Goal: Information Seeking & Learning: Check status

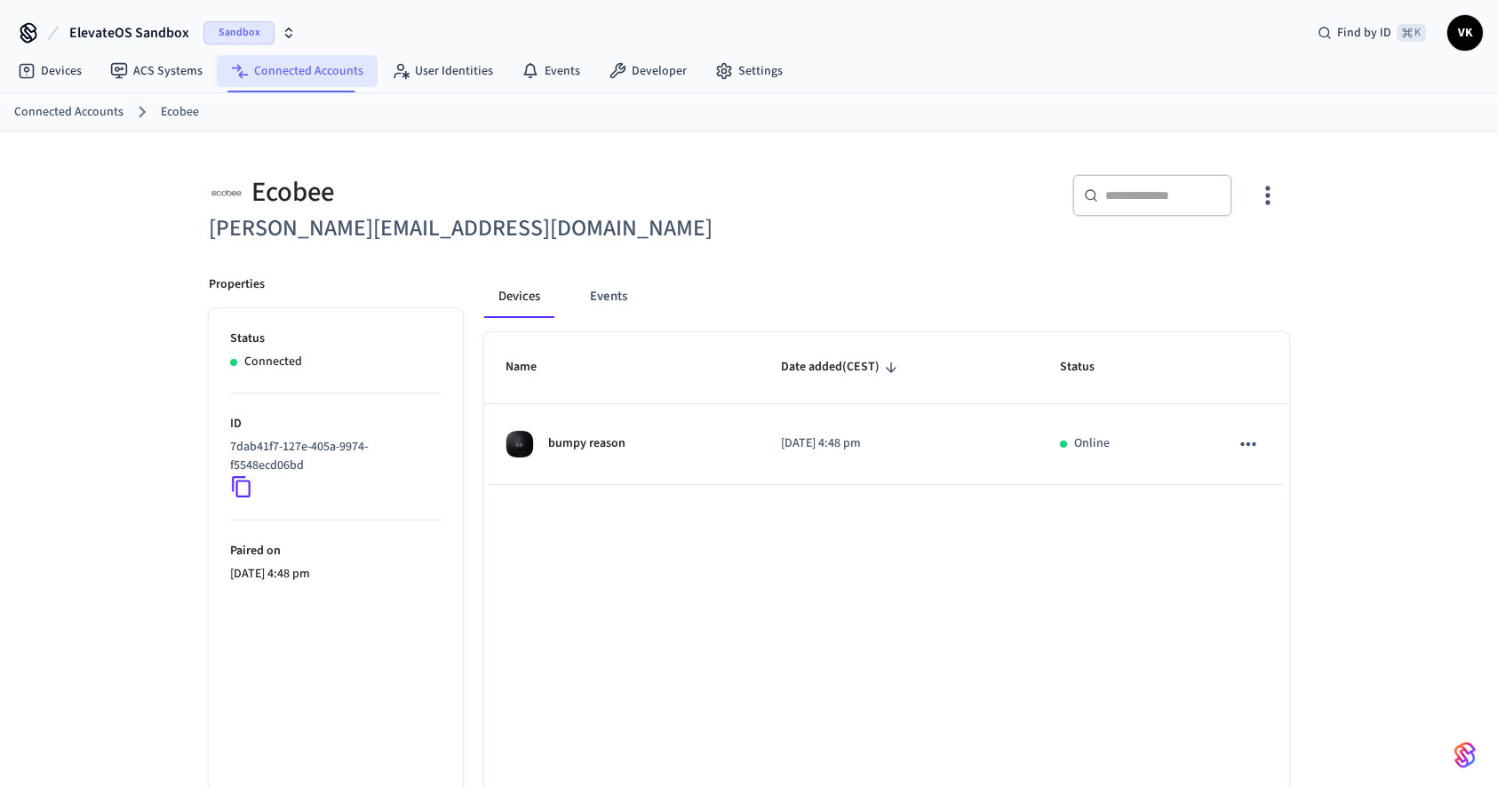
click at [267, 81] on link "Connected Accounts" at bounding box center [297, 71] width 161 height 32
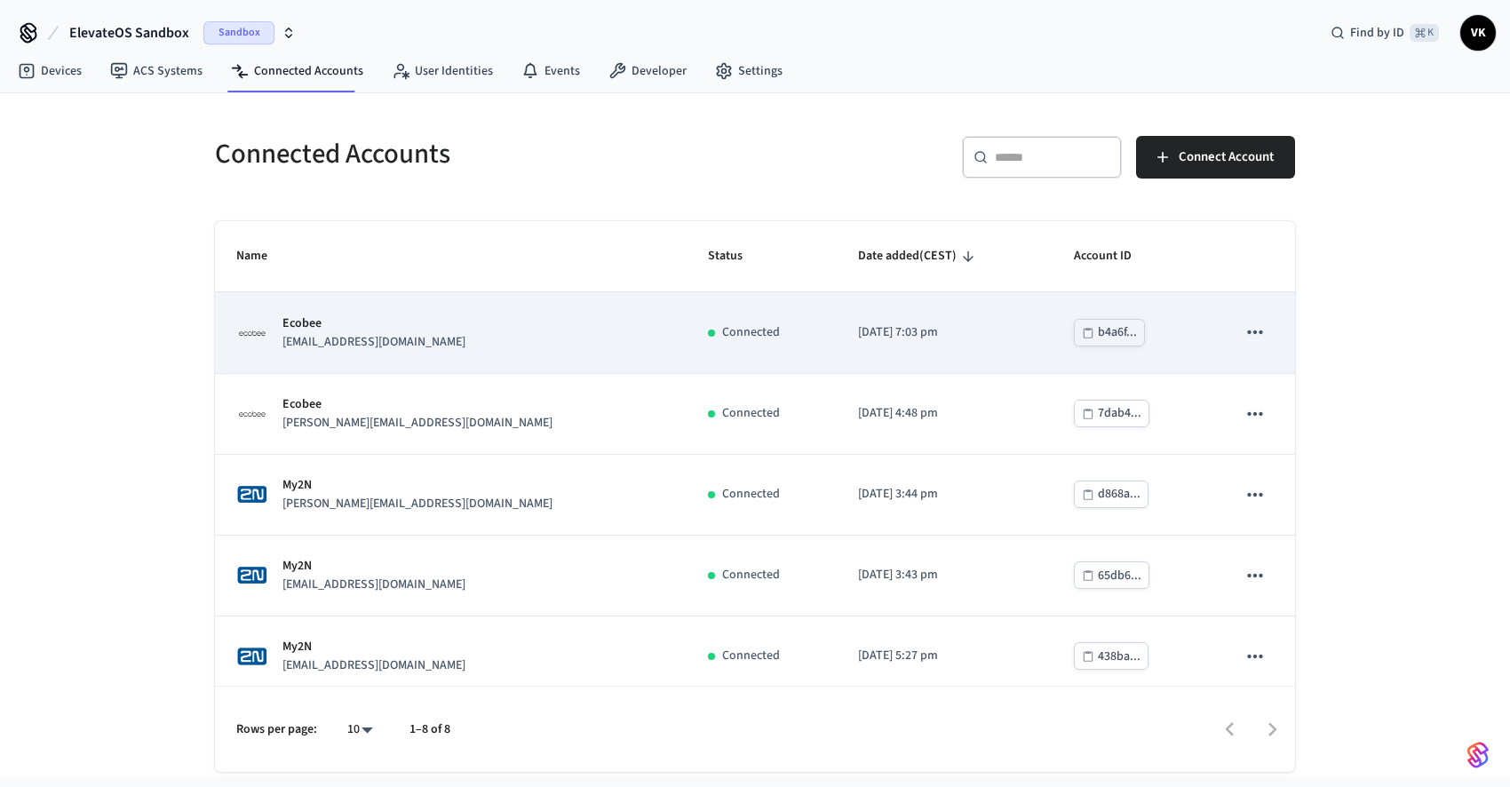
click at [417, 347] on div "Ecobee [EMAIL_ADDRESS][DOMAIN_NAME]" at bounding box center [450, 333] width 429 height 37
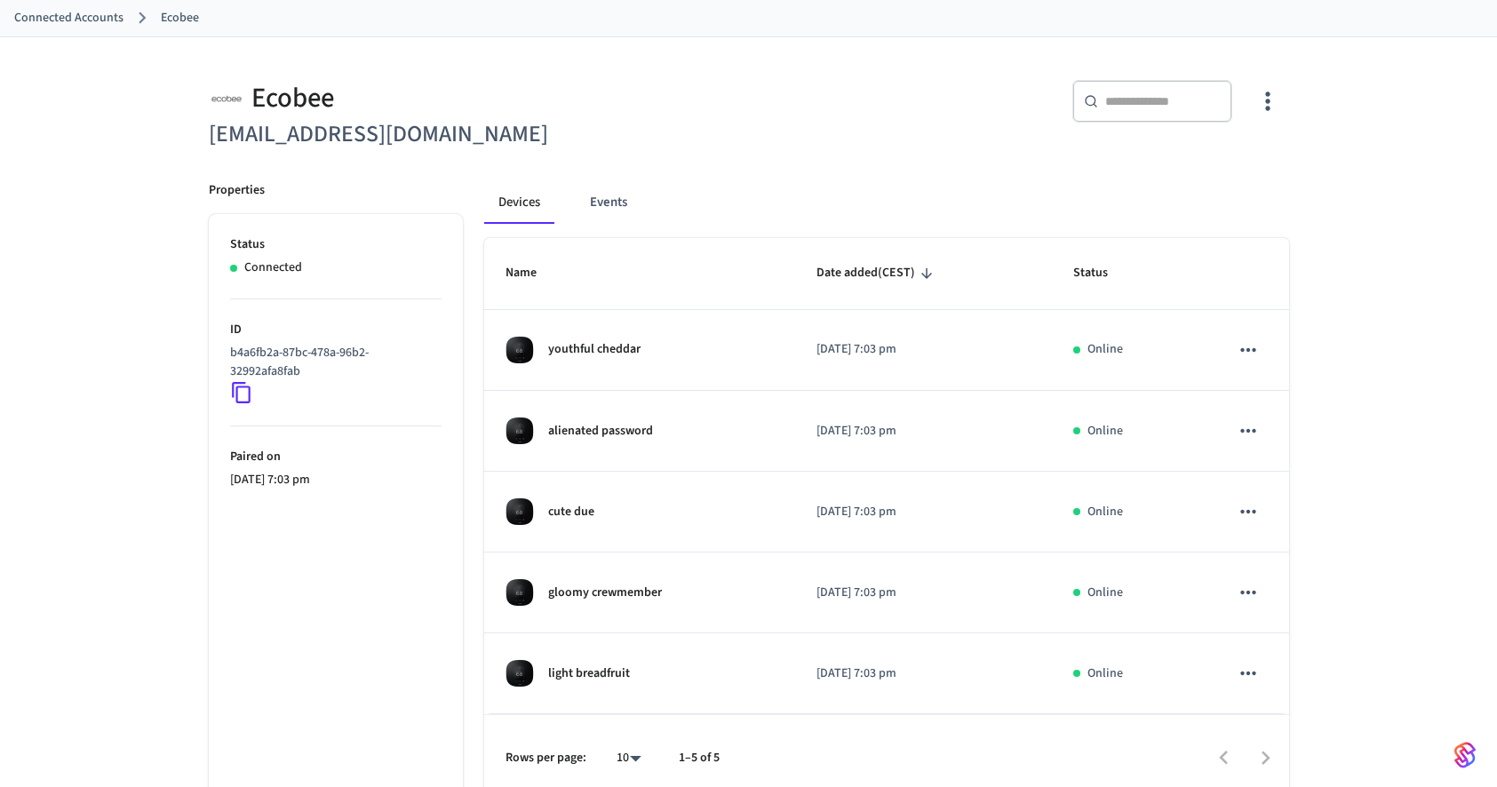
scroll to position [108, 0]
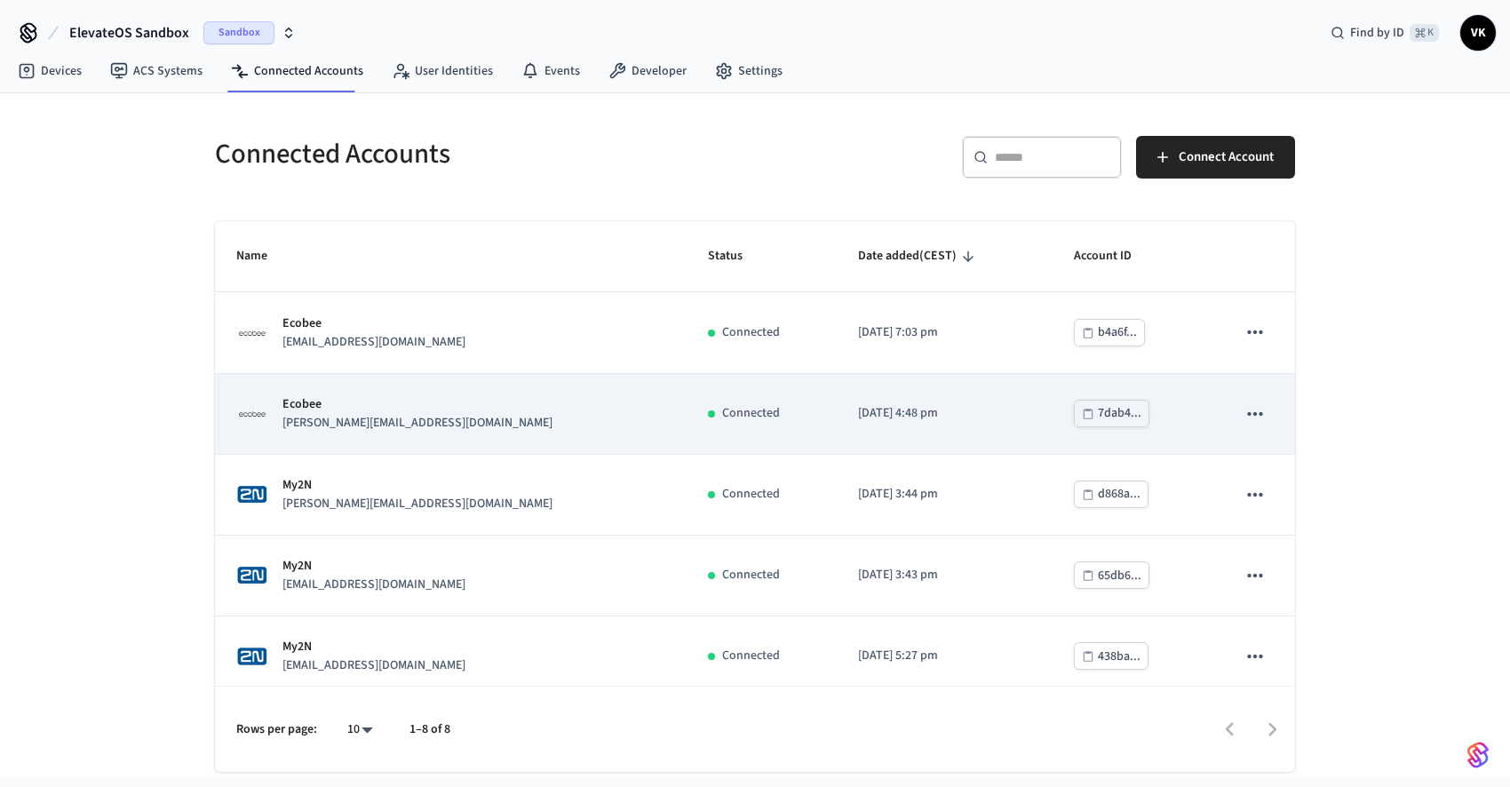
click at [482, 403] on div "Ecobee [PERSON_NAME][EMAIL_ADDRESS][DOMAIN_NAME]" at bounding box center [450, 413] width 429 height 37
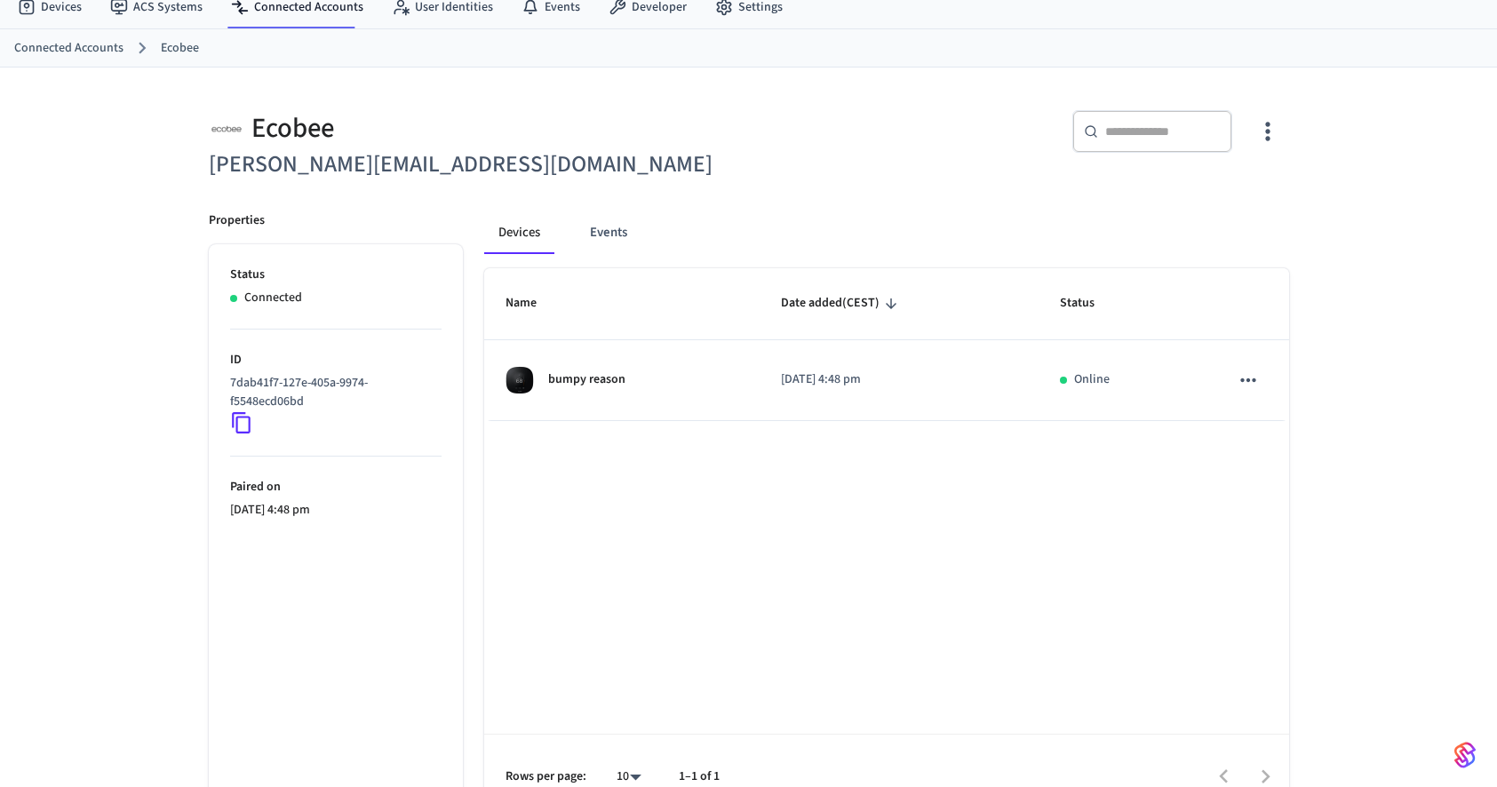
scroll to position [97, 0]
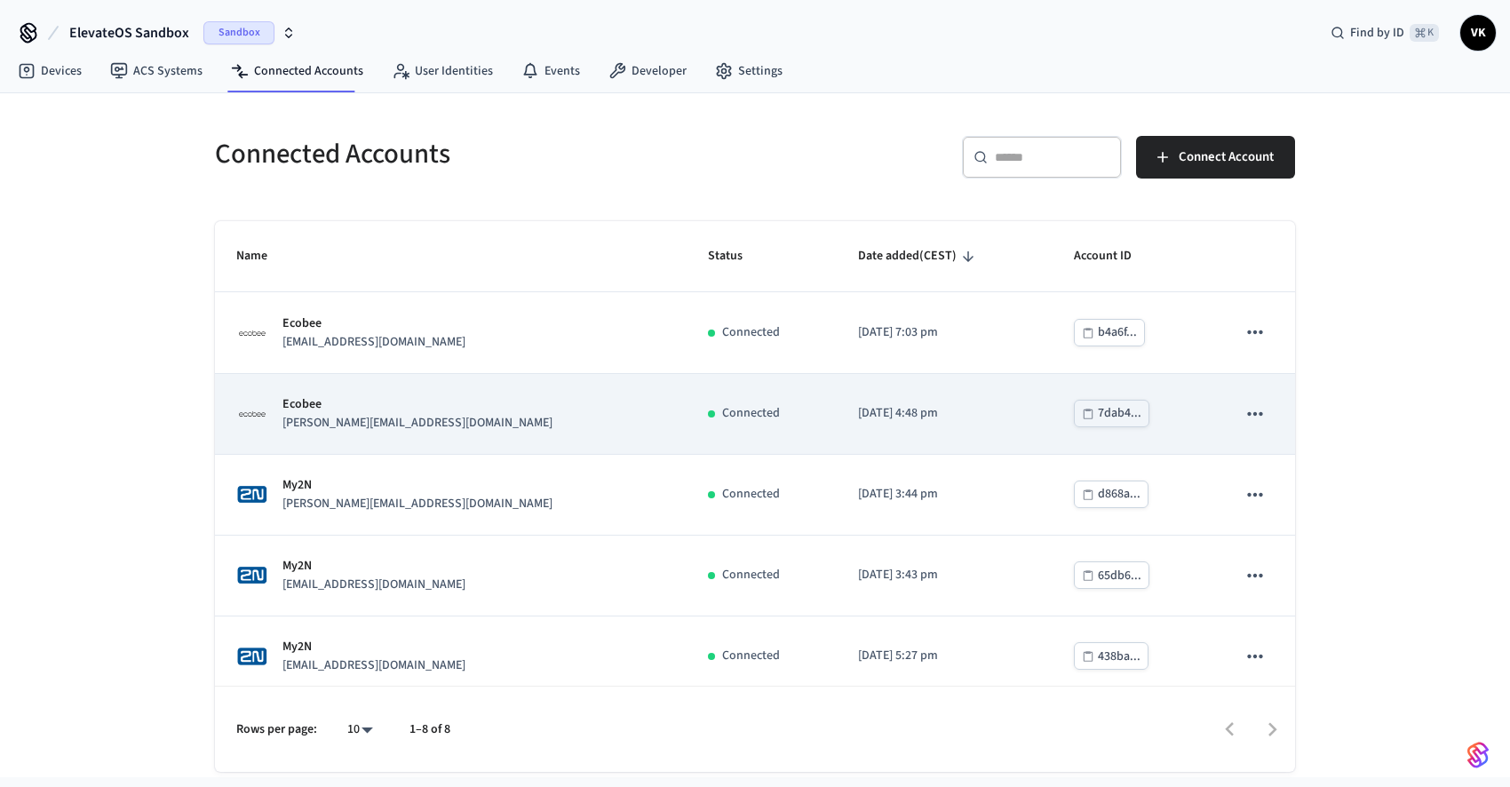
click at [699, 426] on td "Connected" at bounding box center [762, 414] width 150 height 81
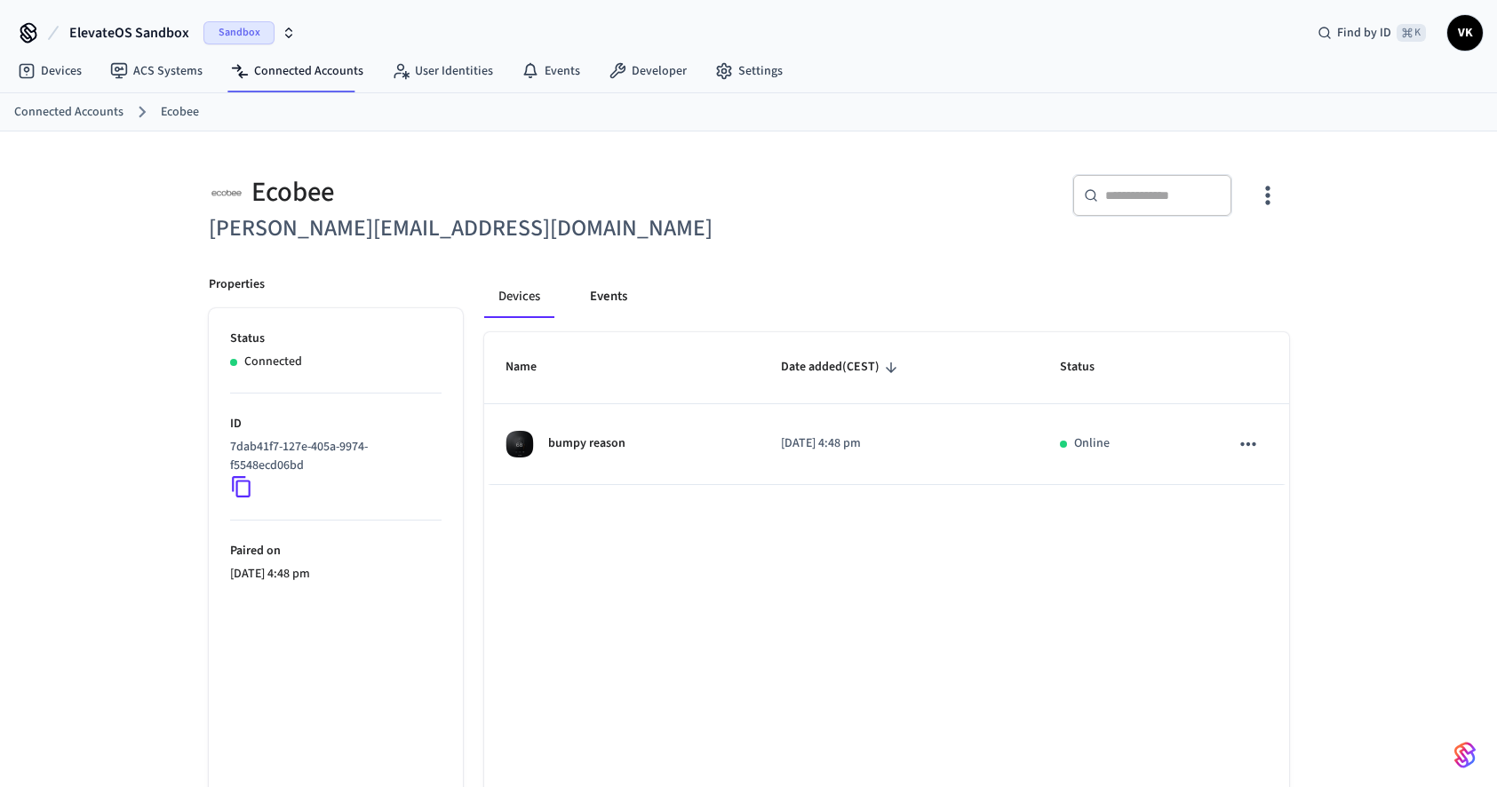
click at [630, 302] on button "Events" at bounding box center [609, 296] width 66 height 43
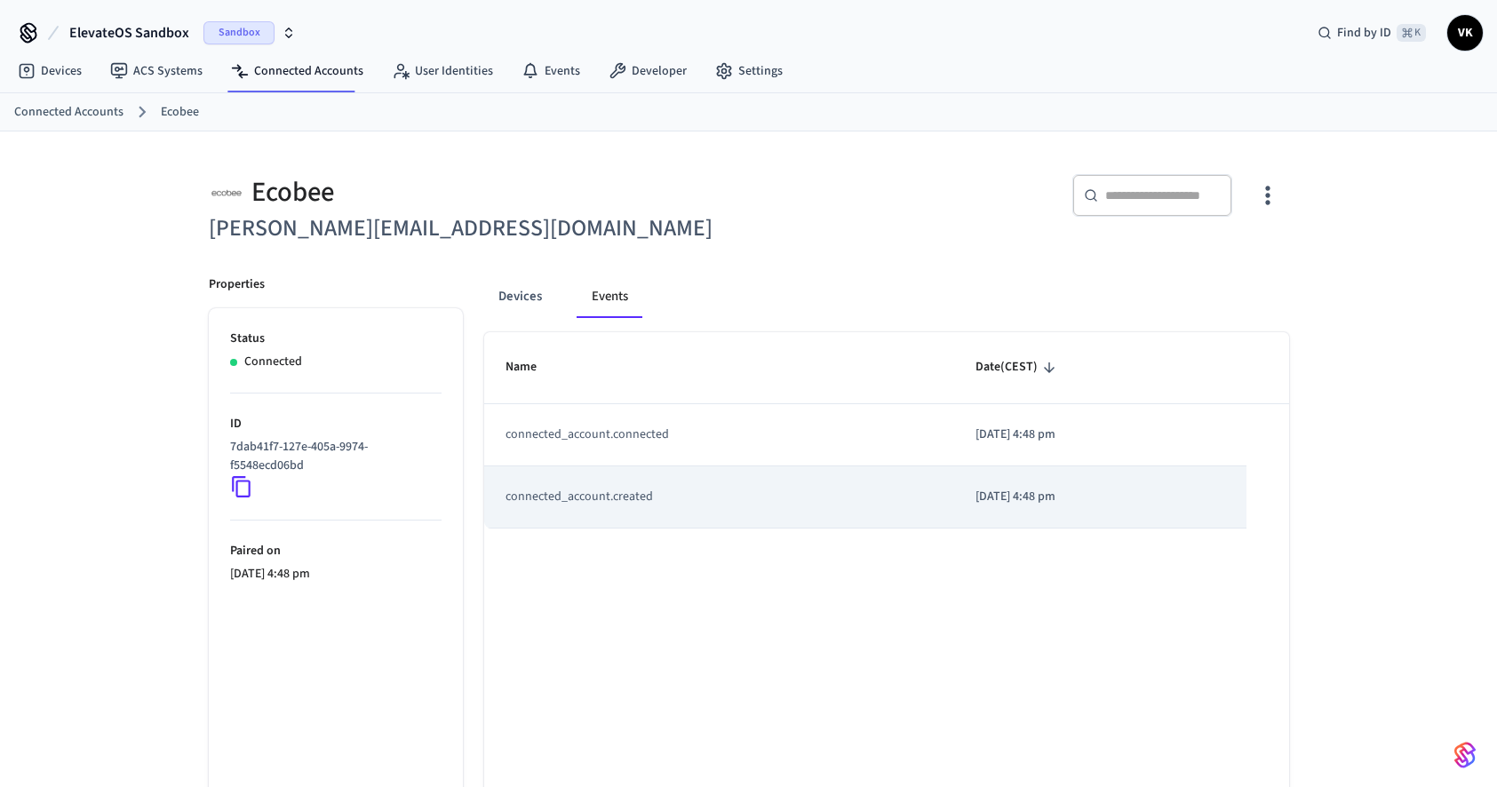
click at [652, 501] on td "connected_account.created" at bounding box center [719, 497] width 470 height 62
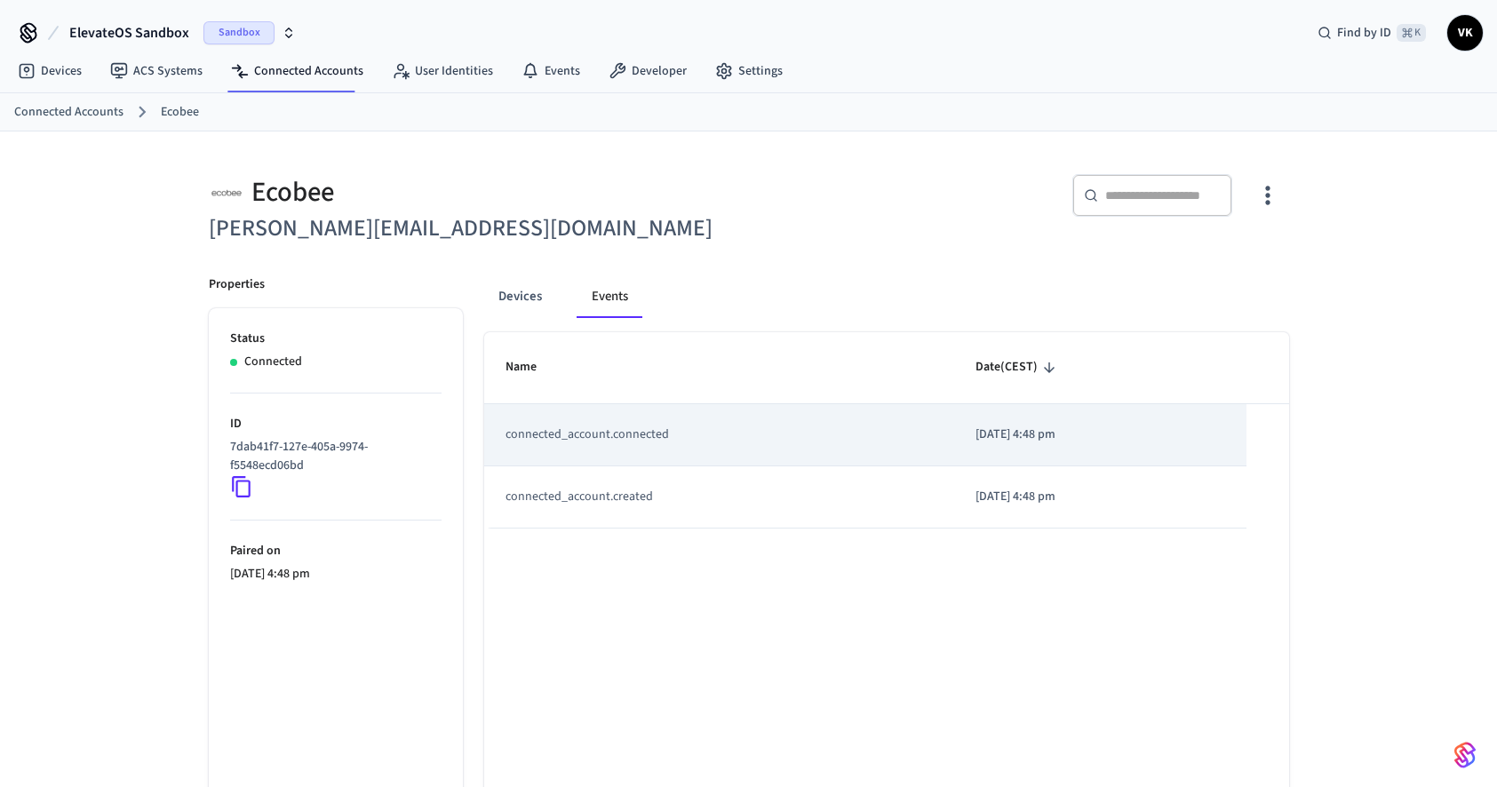
click at [689, 453] on td "connected_account.connected" at bounding box center [719, 435] width 470 height 62
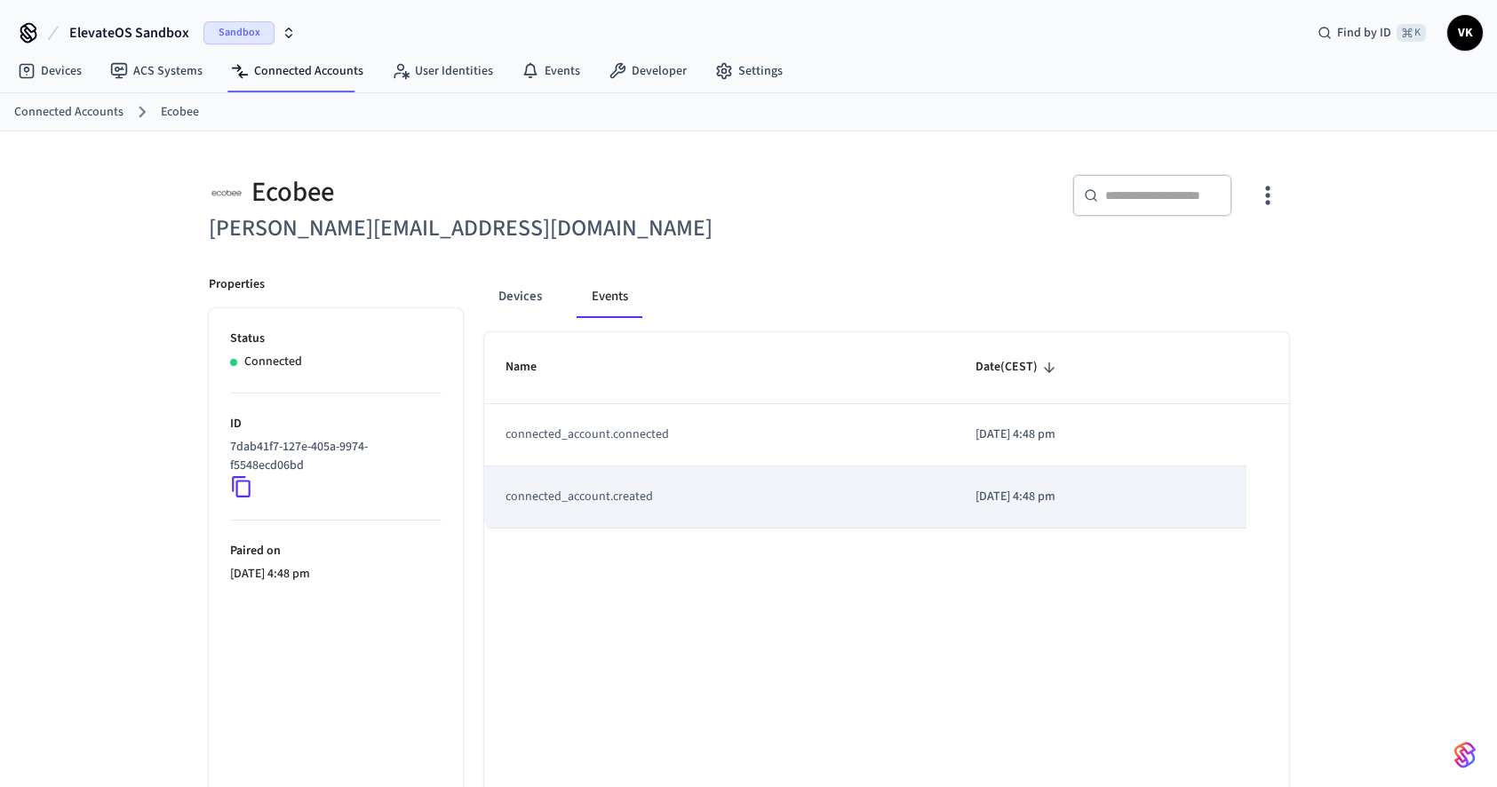
click at [688, 514] on td "connected_account.created" at bounding box center [719, 497] width 470 height 62
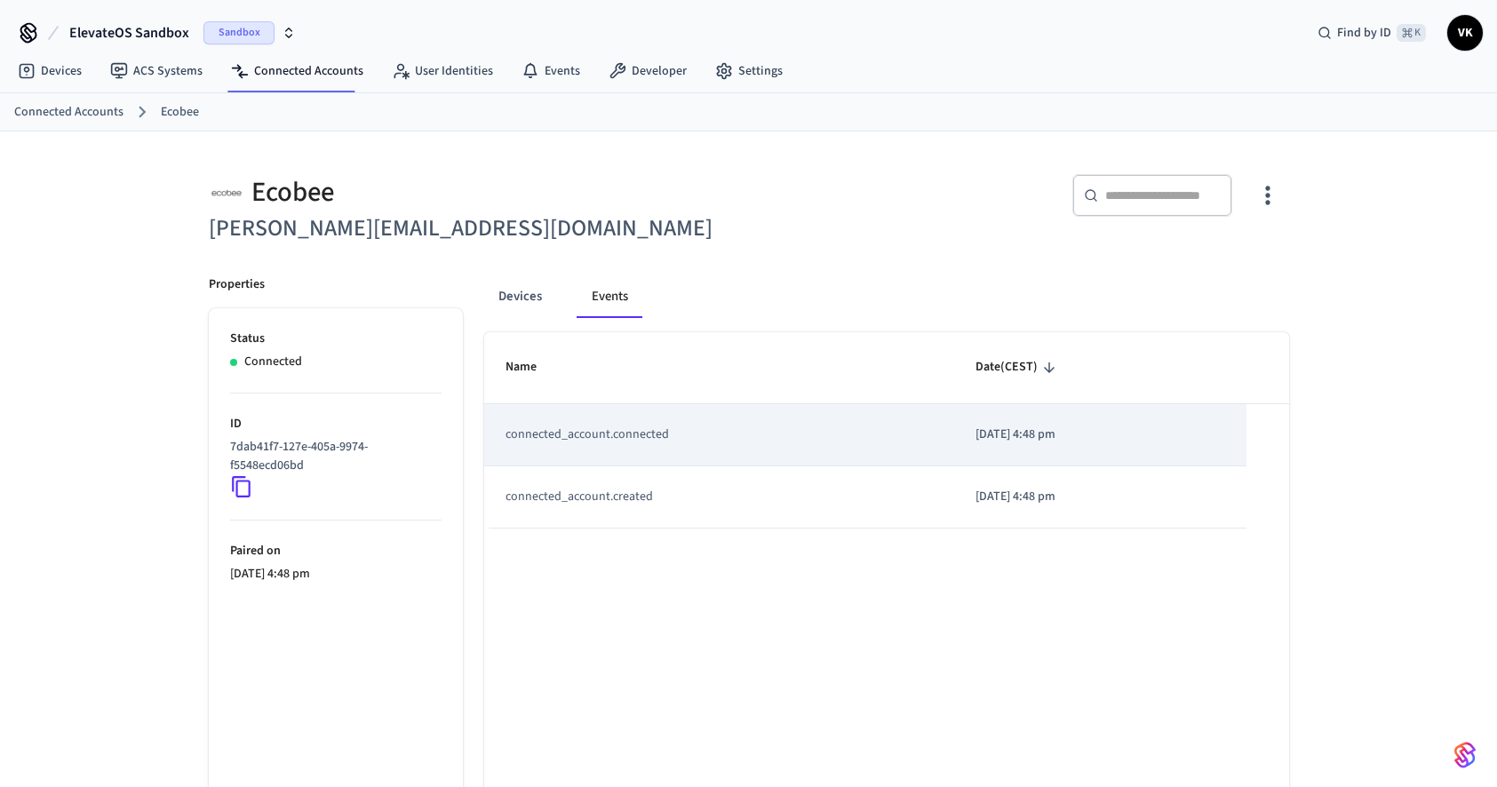
click at [689, 449] on td "connected_account.connected" at bounding box center [719, 435] width 470 height 62
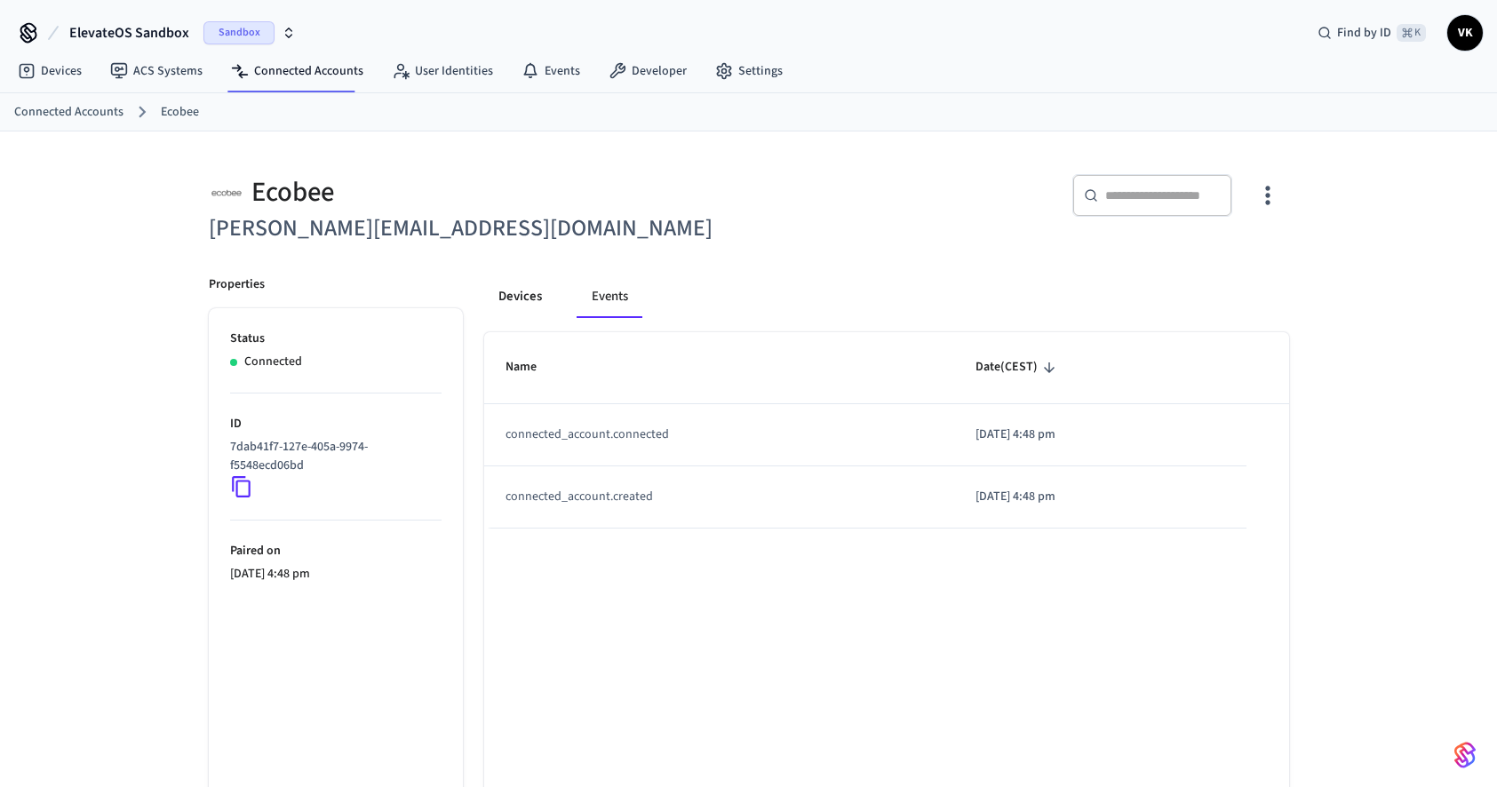
click at [516, 301] on button "Devices" at bounding box center [520, 296] width 72 height 43
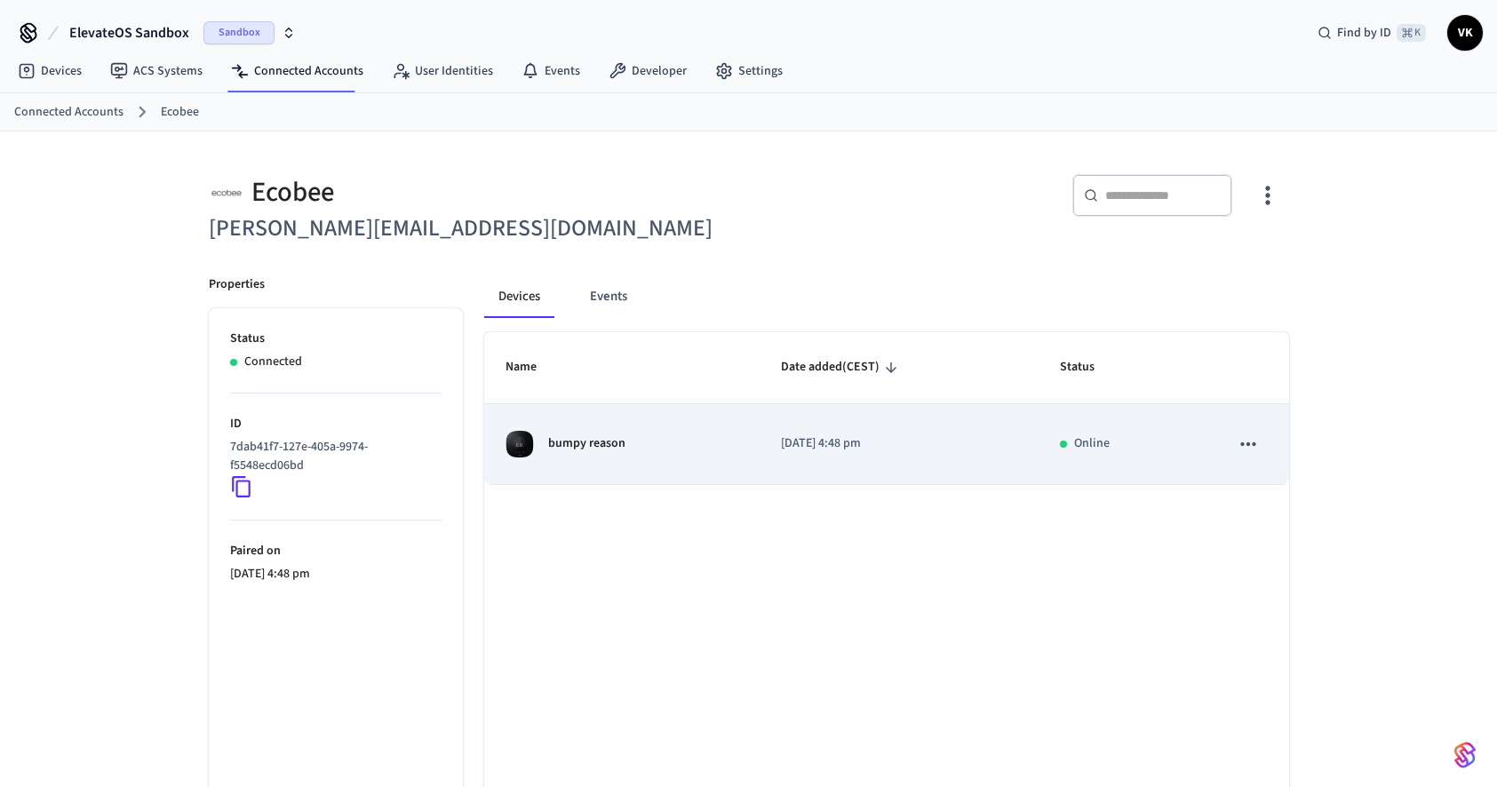
click at [650, 449] on div "bumpy reason" at bounding box center [622, 444] width 233 height 28
click at [661, 464] on td "bumpy reason" at bounding box center [621, 444] width 275 height 81
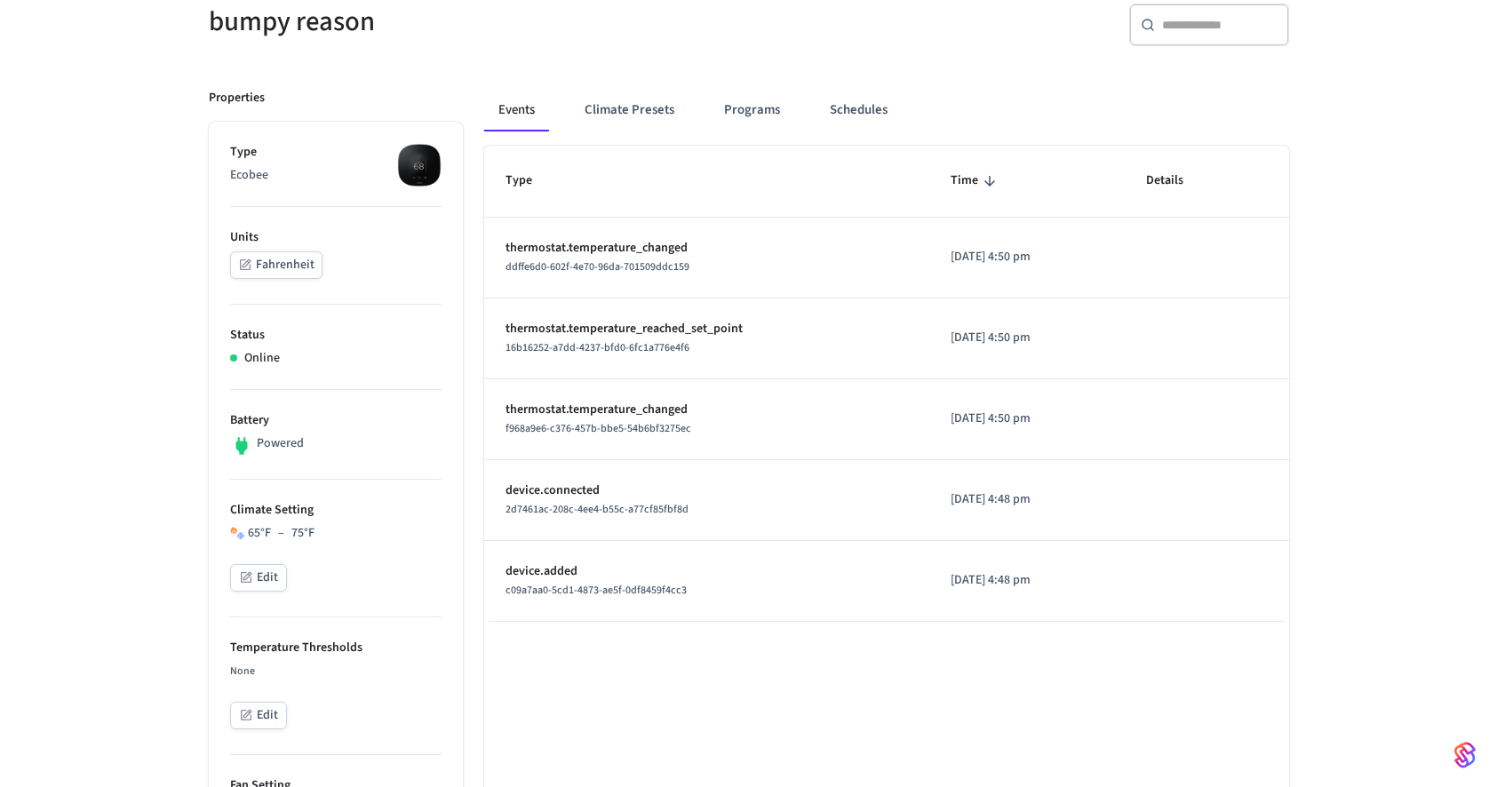
scroll to position [175, 0]
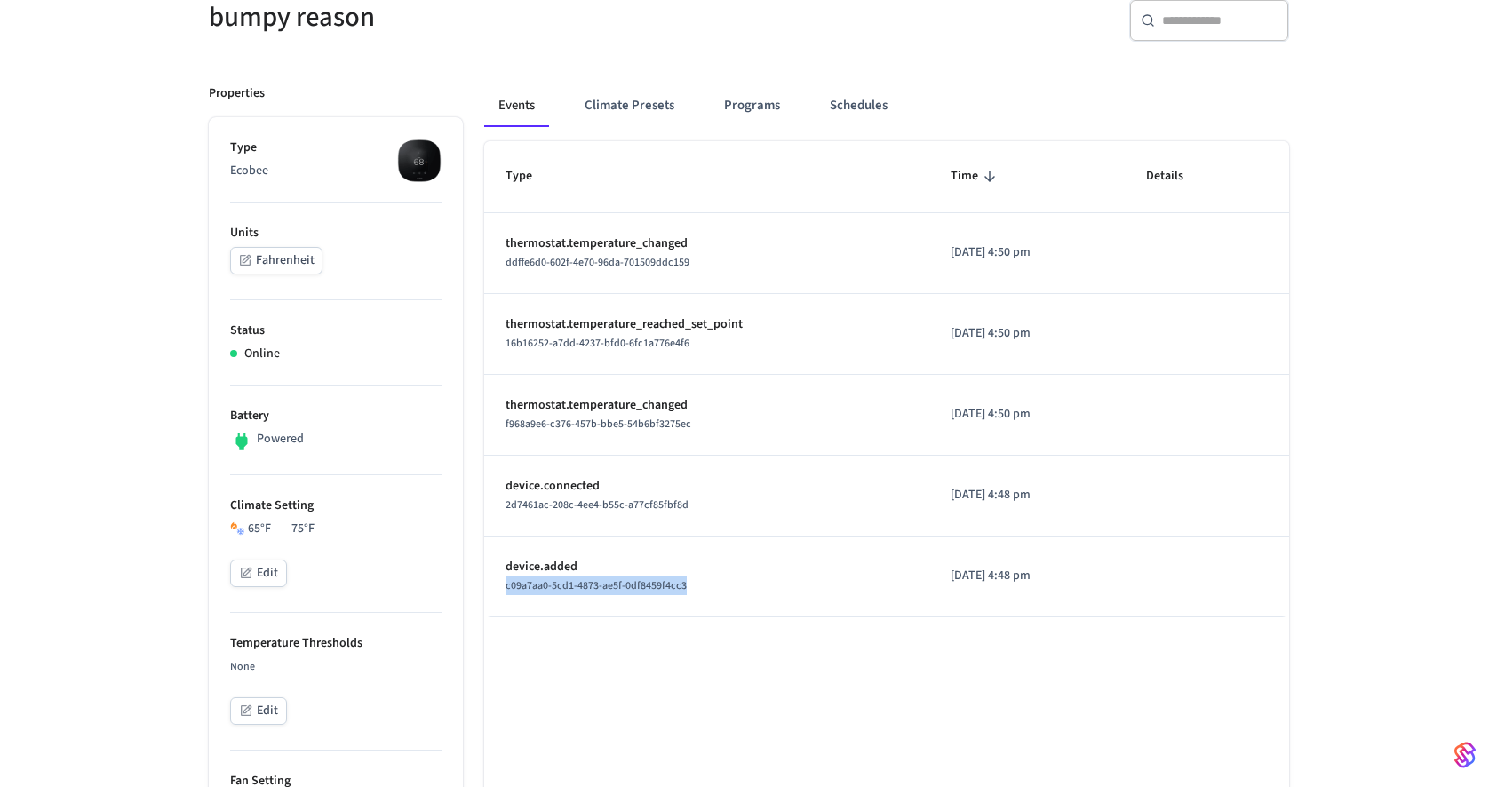
drag, startPoint x: 689, startPoint y: 588, endPoint x: 501, endPoint y: 589, distance: 187.5
click at [501, 589] on td "device.added c09a7aa0-5cd1-4873-ae5f-0df8459f4cc3" at bounding box center [707, 577] width 446 height 81
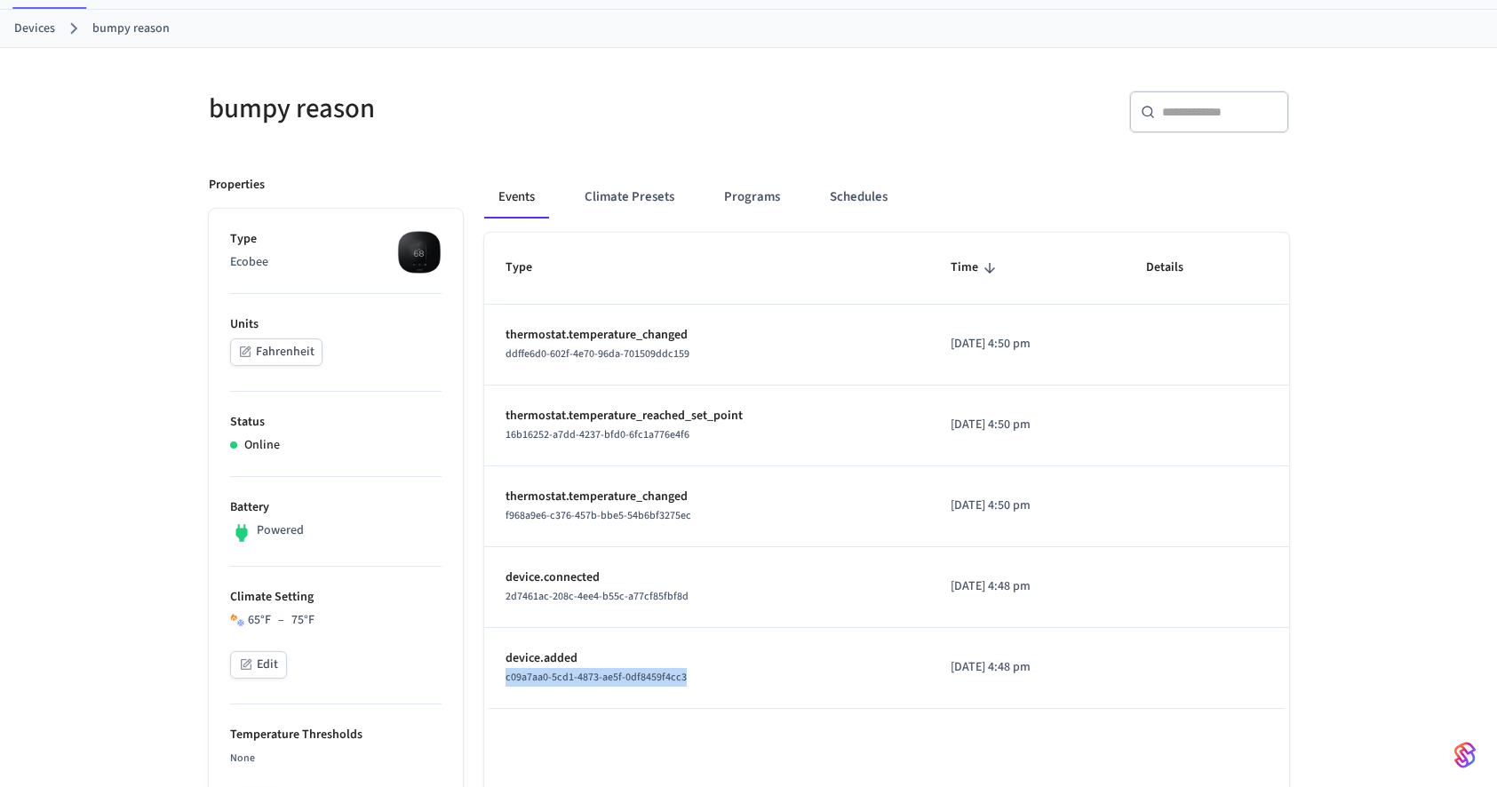
scroll to position [79, 0]
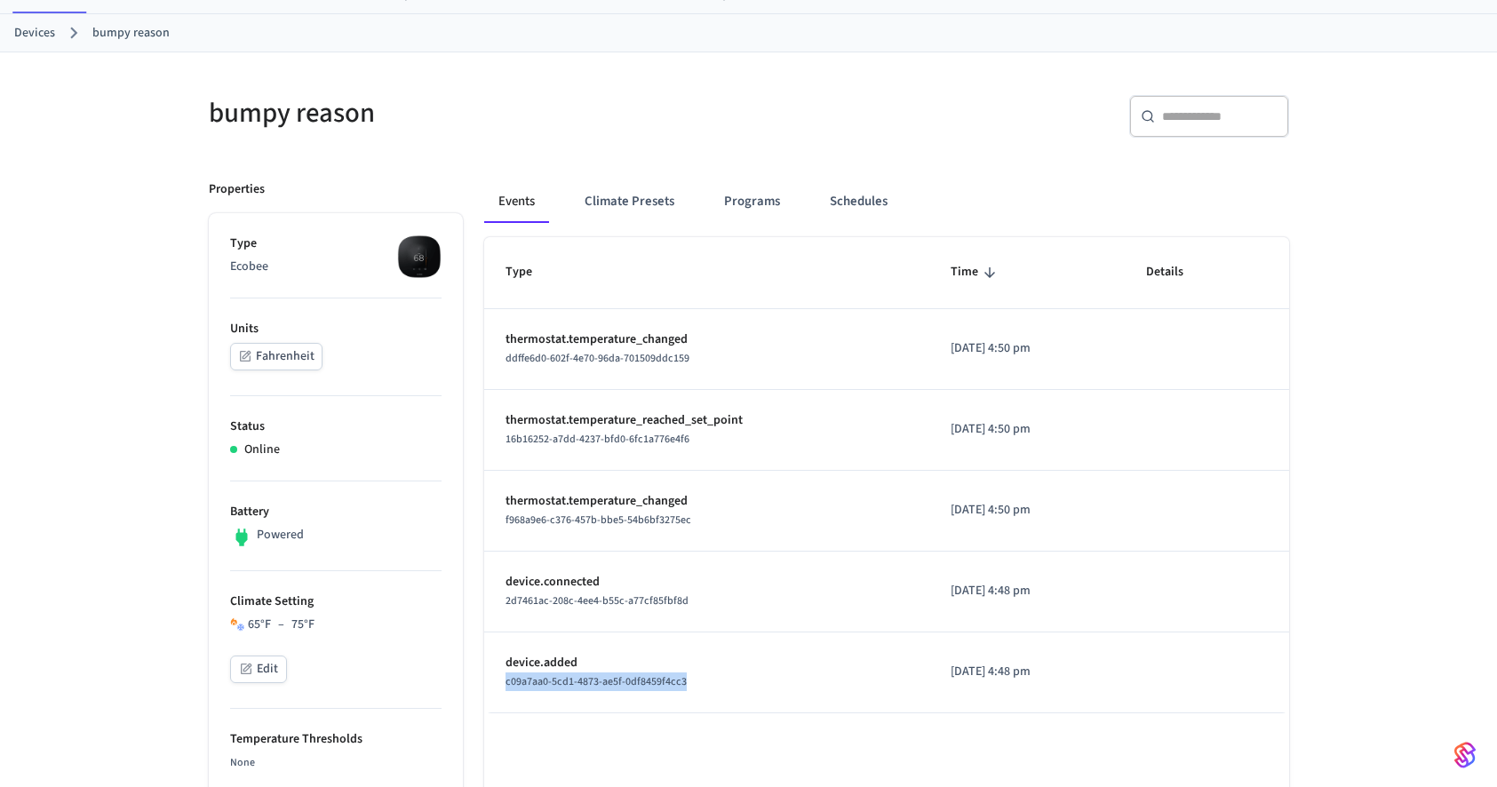
copy span "c09a7aa0-5cd1-4873-ae5f-0df8459f4cc3"
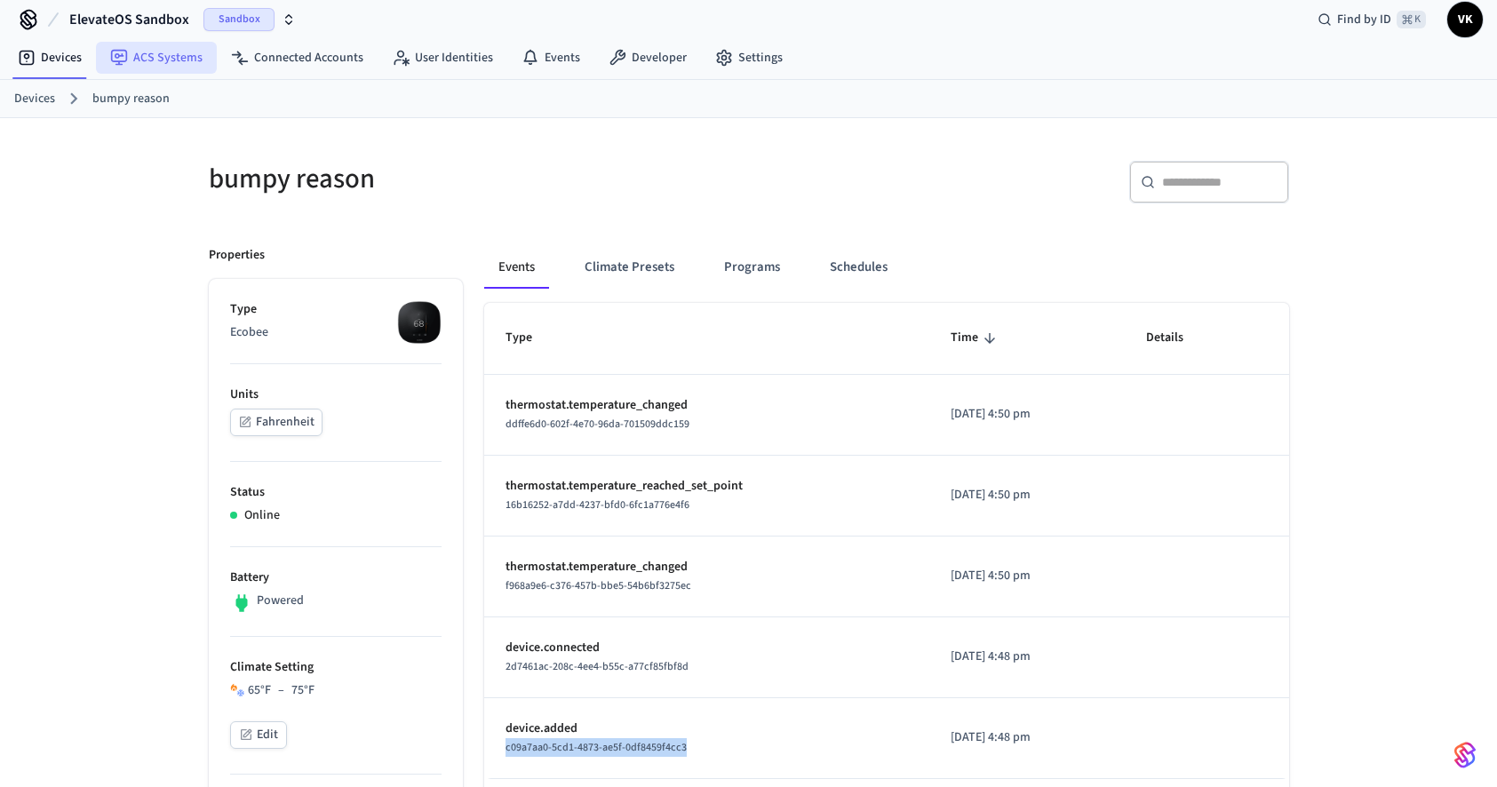
scroll to position [0, 0]
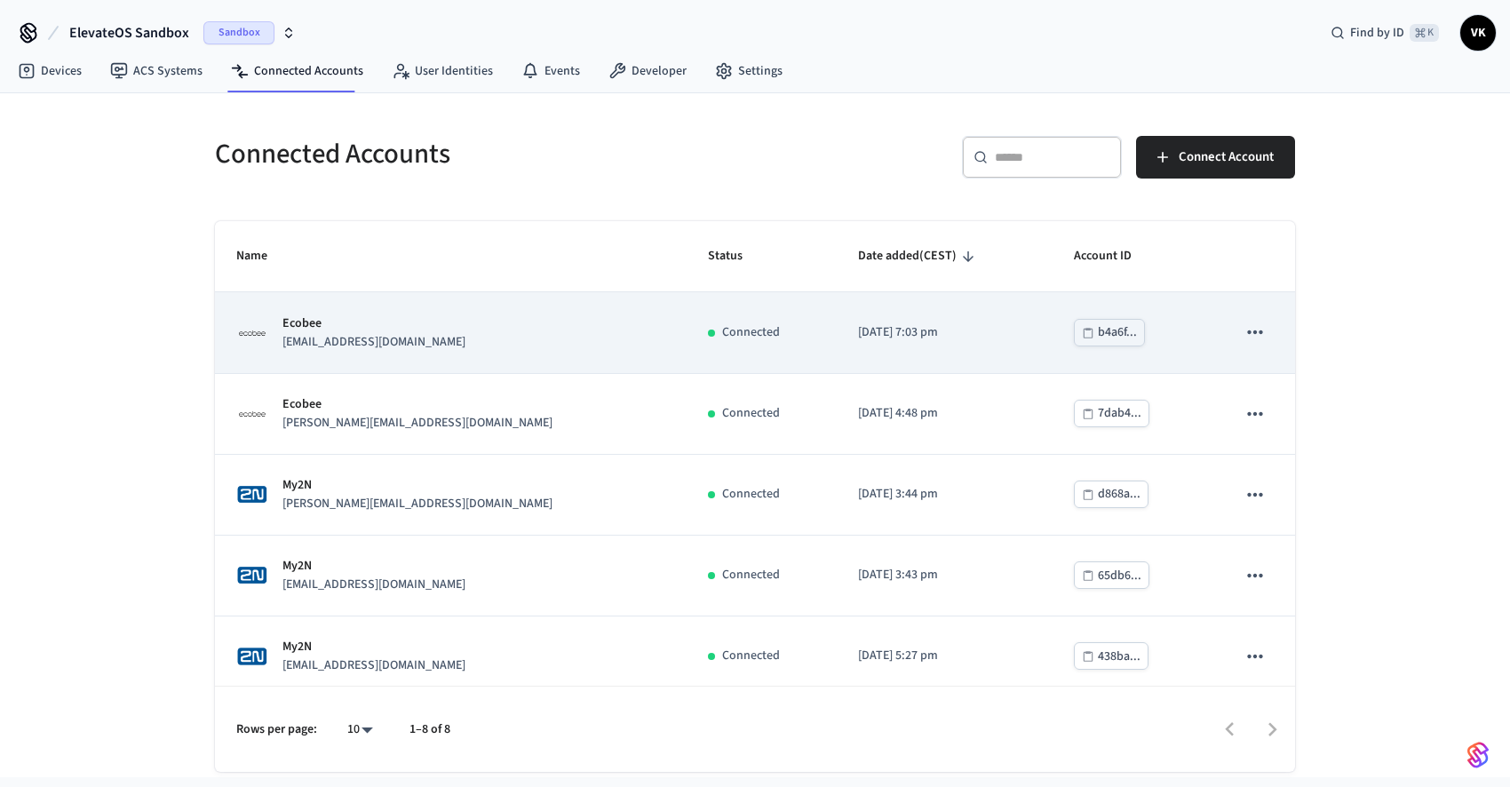
click at [425, 341] on div "Ecobee [EMAIL_ADDRESS][DOMAIN_NAME]" at bounding box center [450, 333] width 429 height 37
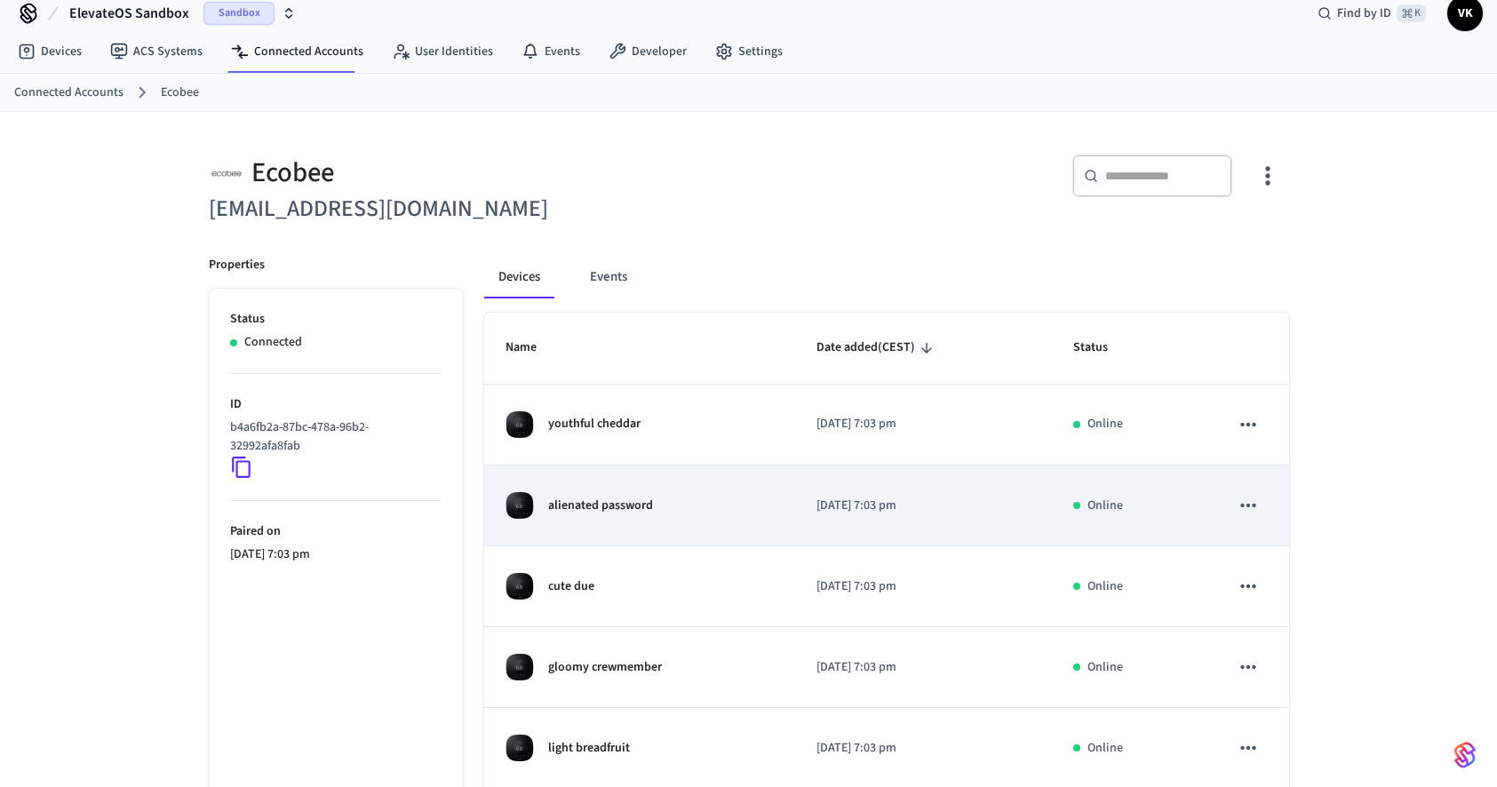
scroll to position [108, 0]
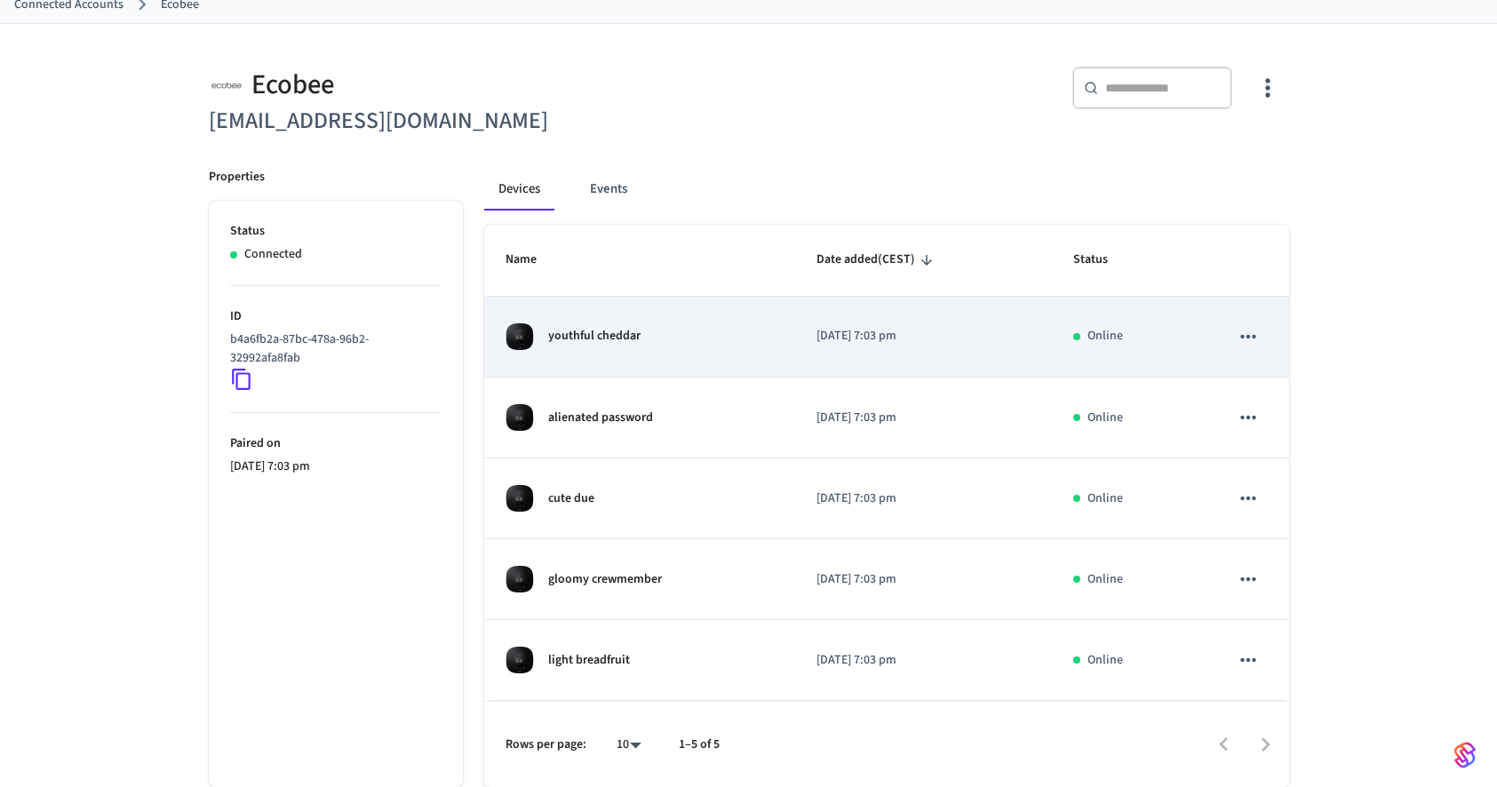
click at [661, 336] on div "youthful cheddar" at bounding box center [640, 337] width 268 height 28
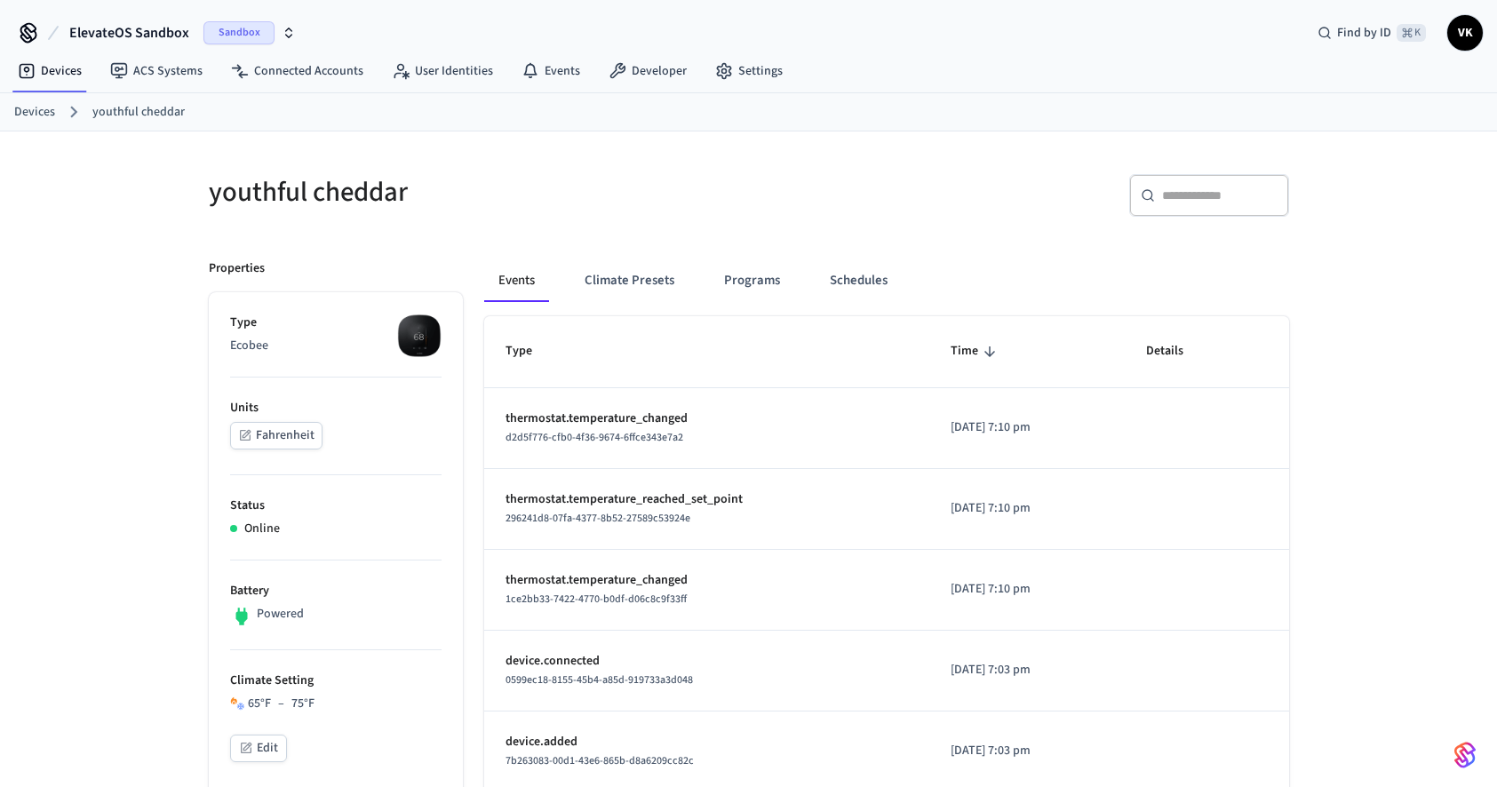
scroll to position [108, 0]
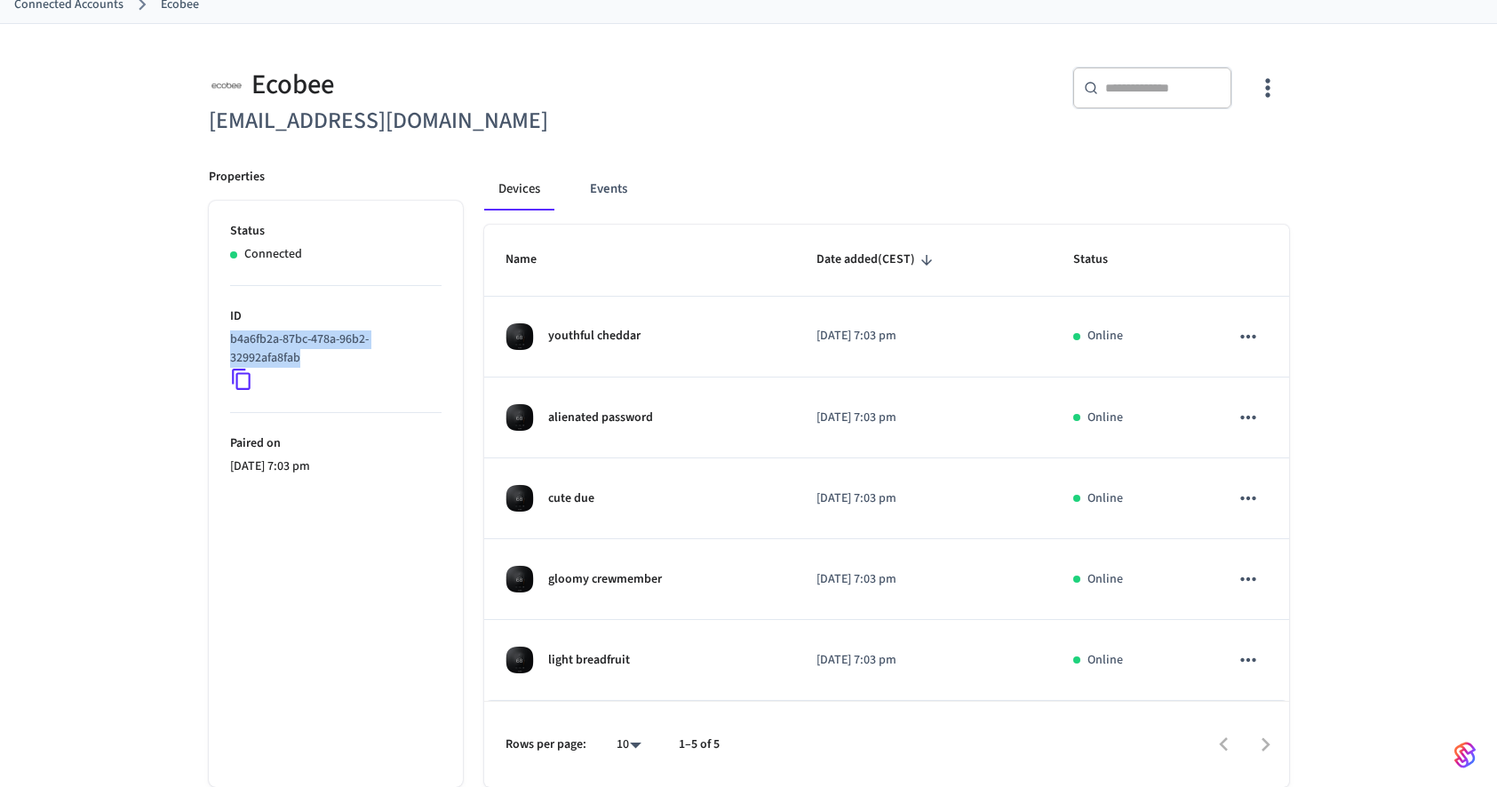
drag, startPoint x: 305, startPoint y: 361, endPoint x: 231, endPoint y: 332, distance: 79.0
click at [231, 332] on p "b4a6fb2a-87bc-478a-96b2-32992afa8fab" at bounding box center [332, 349] width 204 height 37
click at [370, 374] on div "b4a6fb2a-87bc-478a-96b2-32992afa8fab" at bounding box center [335, 361] width 211 height 60
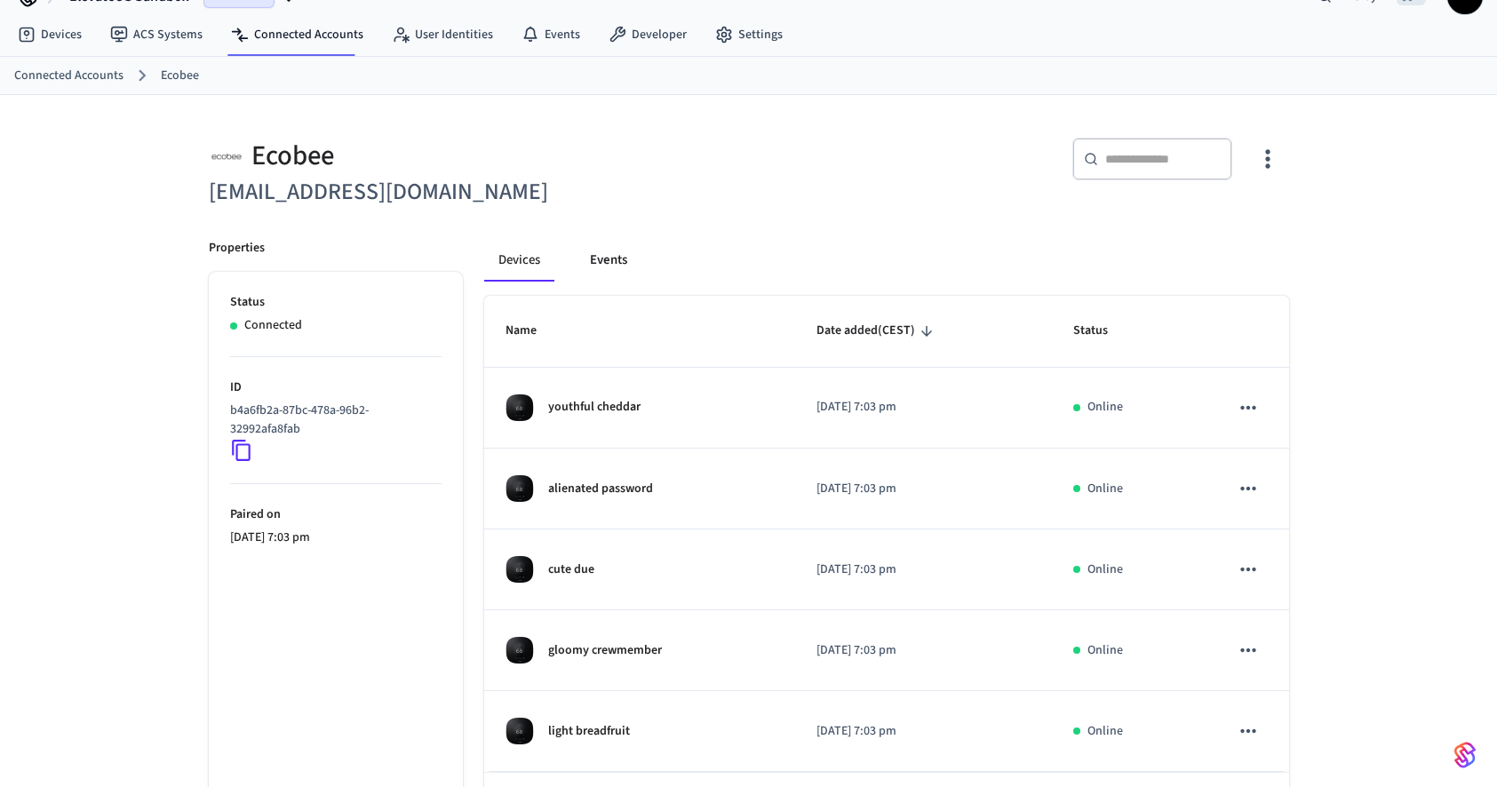
scroll to position [0, 0]
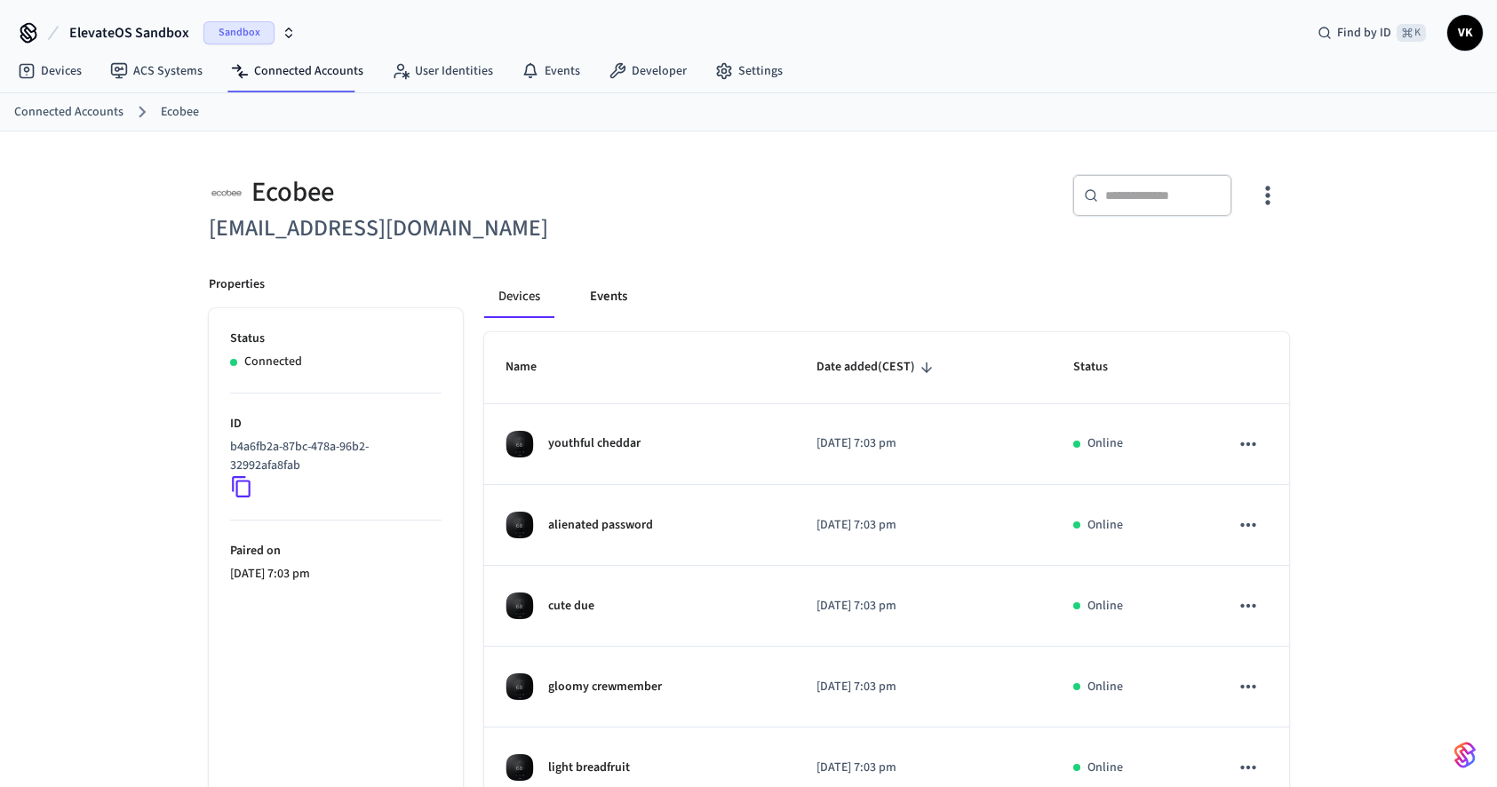
click at [617, 285] on button "Events" at bounding box center [609, 296] width 66 height 43
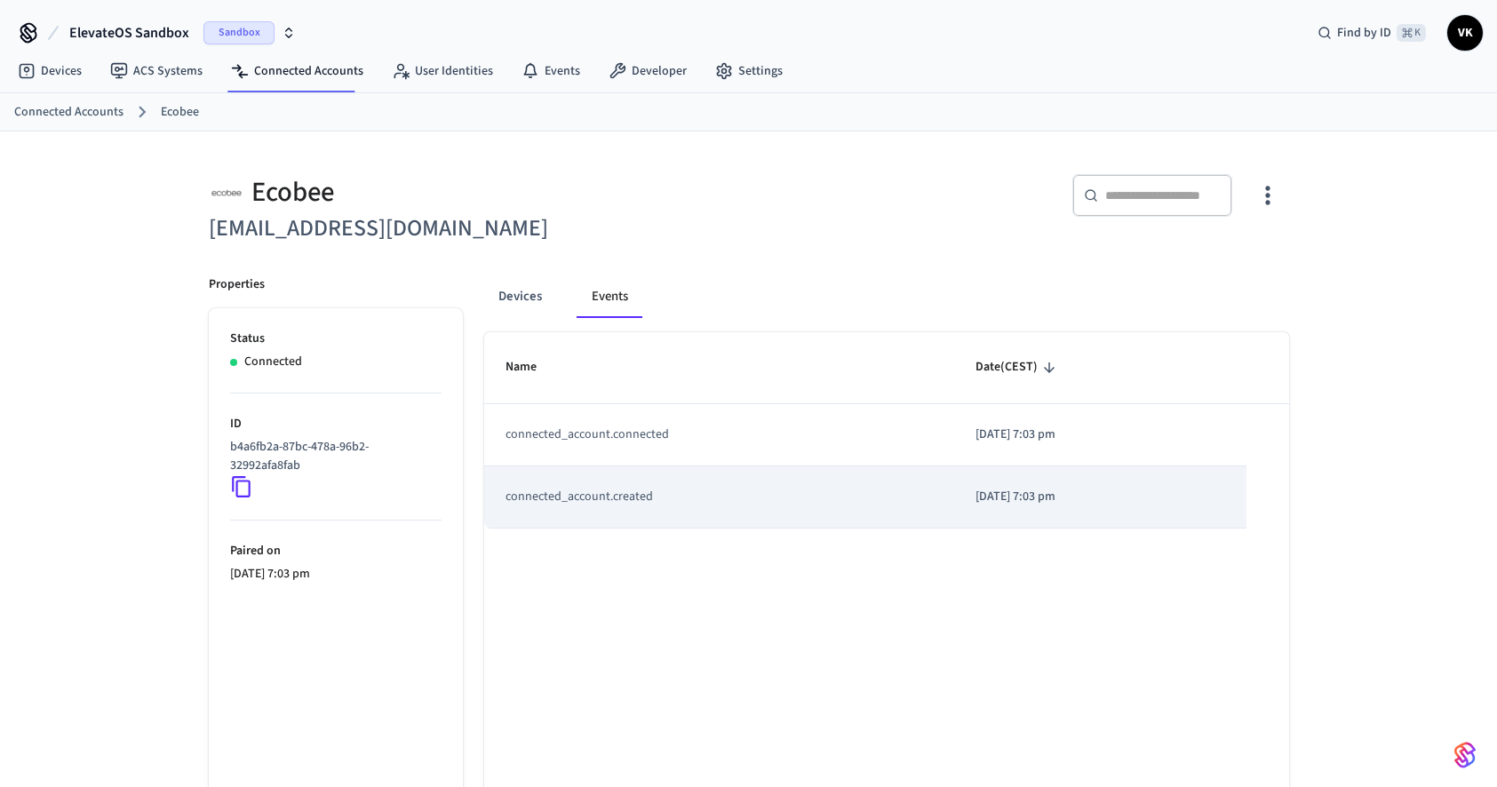
click at [692, 509] on td "connected_account.created" at bounding box center [719, 497] width 470 height 62
click at [680, 503] on td "connected_account.created" at bounding box center [719, 497] width 470 height 62
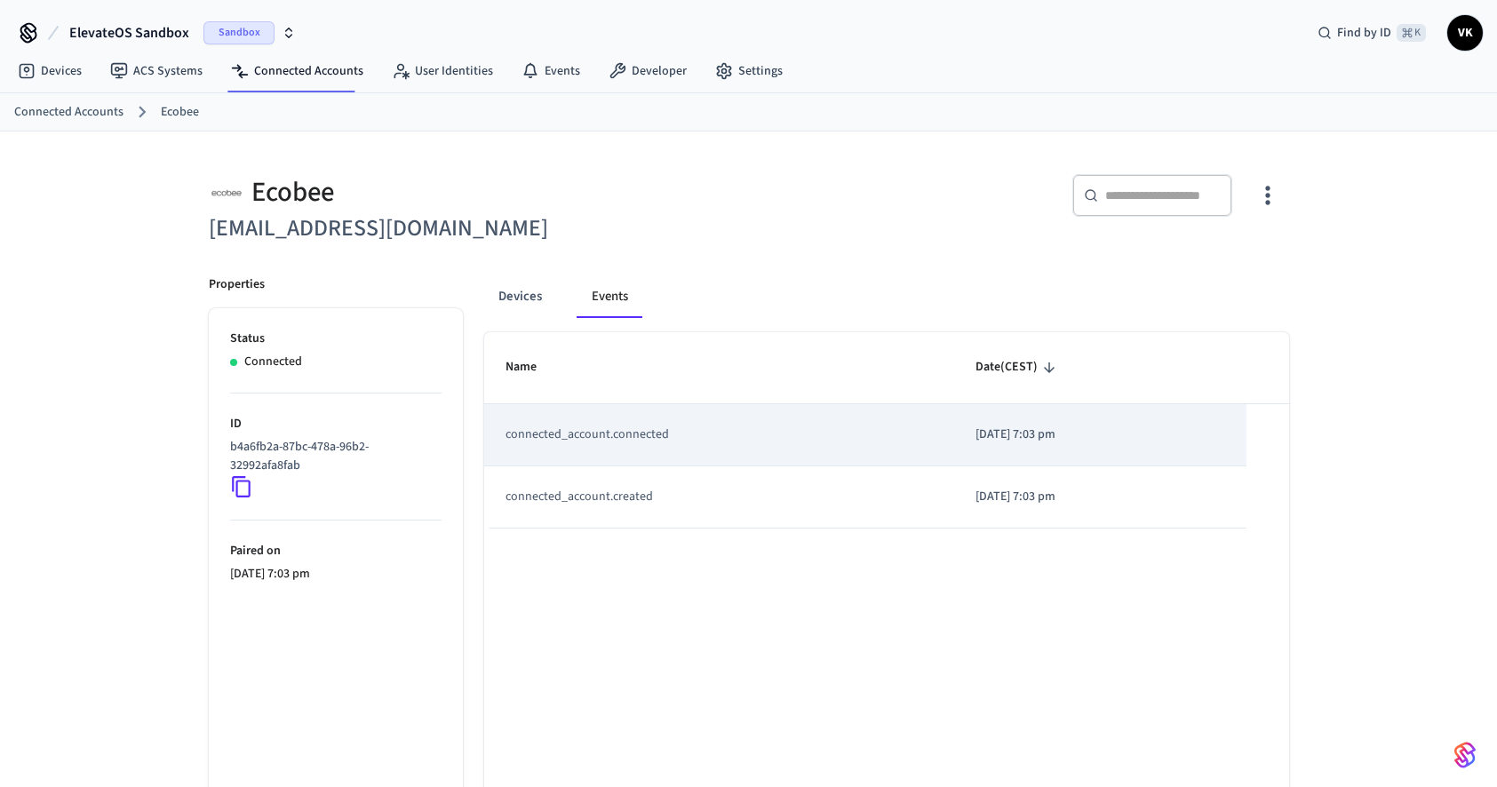
click at [689, 437] on td "connected_account.connected" at bounding box center [719, 435] width 470 height 62
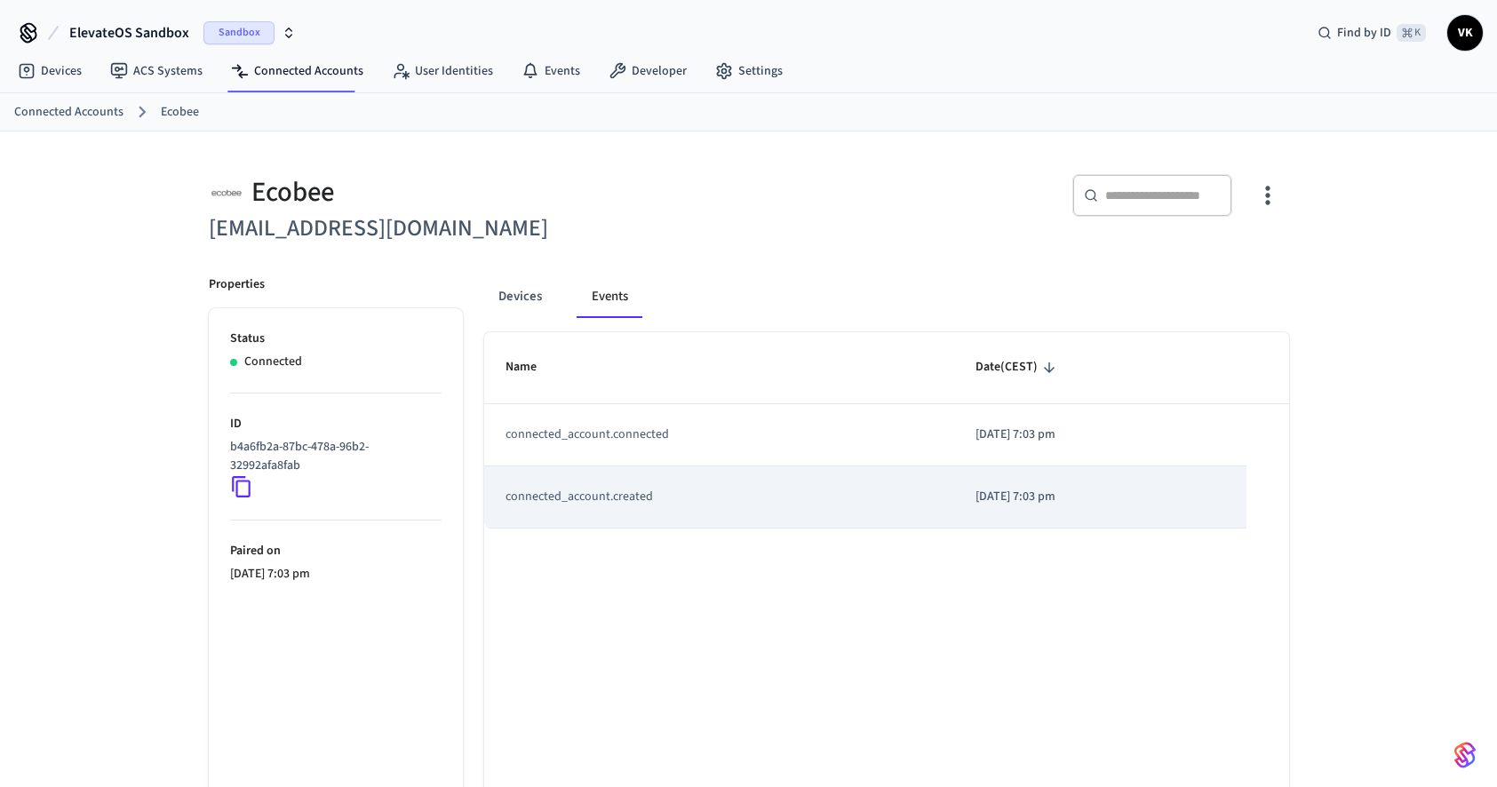
click at [675, 482] on td "connected_account.created" at bounding box center [719, 497] width 470 height 62
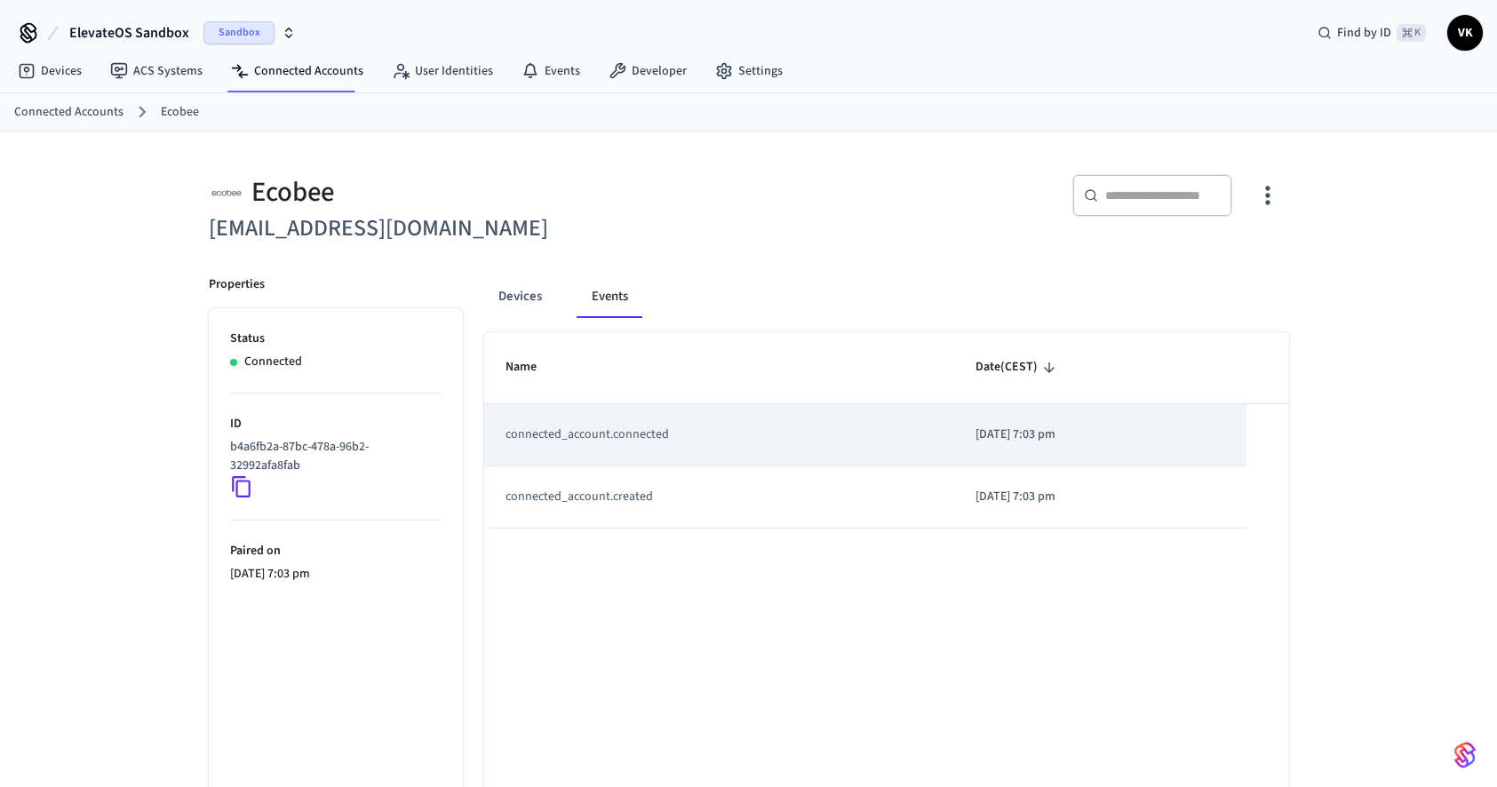
click at [686, 434] on td "connected_account.connected" at bounding box center [719, 435] width 470 height 62
drag, startPoint x: 682, startPoint y: 492, endPoint x: 685, endPoint y: 438, distance: 54.3
click at [683, 493] on td "connected_account.created" at bounding box center [719, 497] width 470 height 62
click at [685, 431] on td "connected_account.connected" at bounding box center [719, 435] width 470 height 62
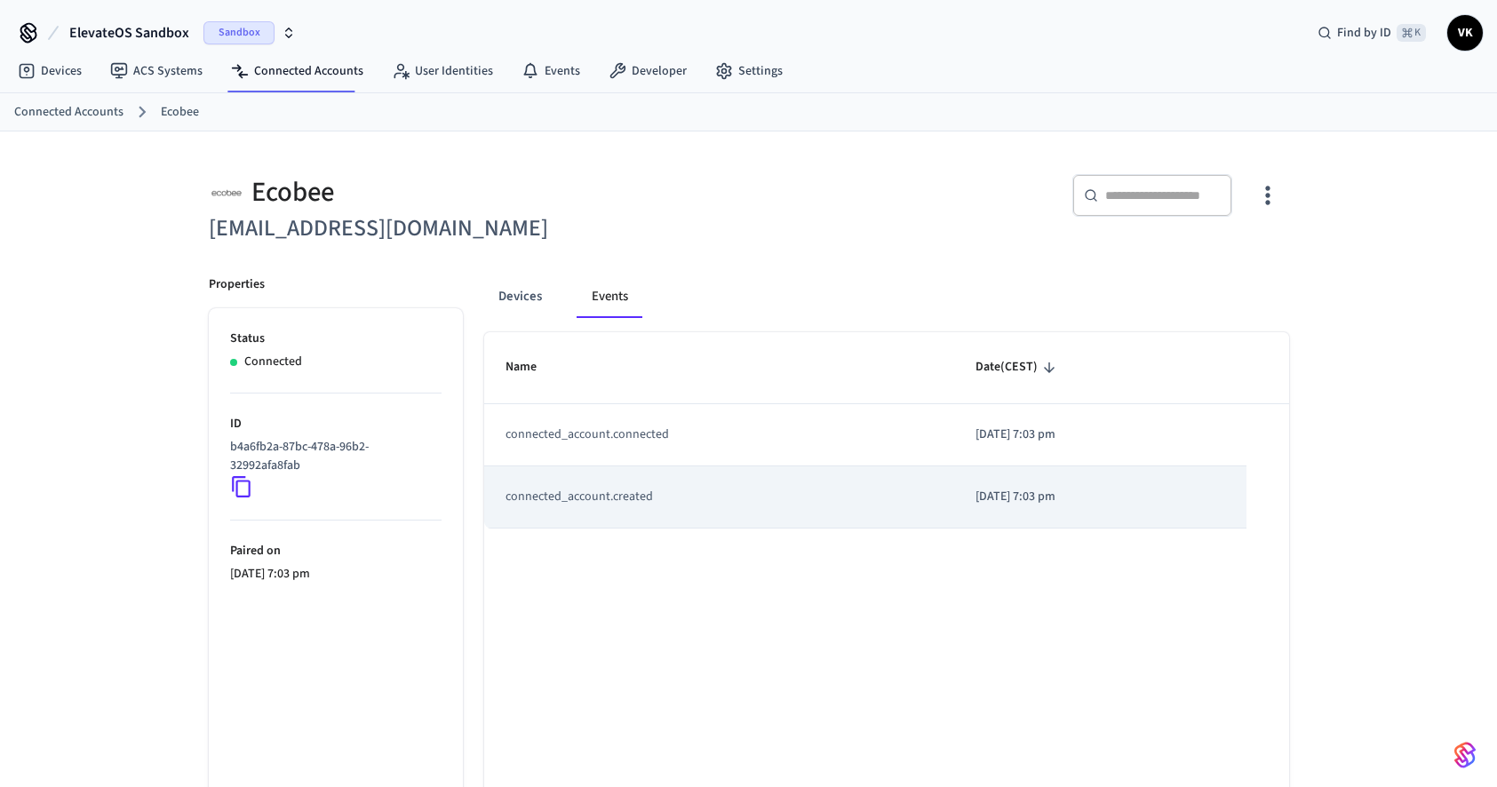
drag, startPoint x: 681, startPoint y: 496, endPoint x: 684, endPoint y: 476, distance: 19.7
click at [683, 484] on td "connected_account.created" at bounding box center [719, 497] width 470 height 62
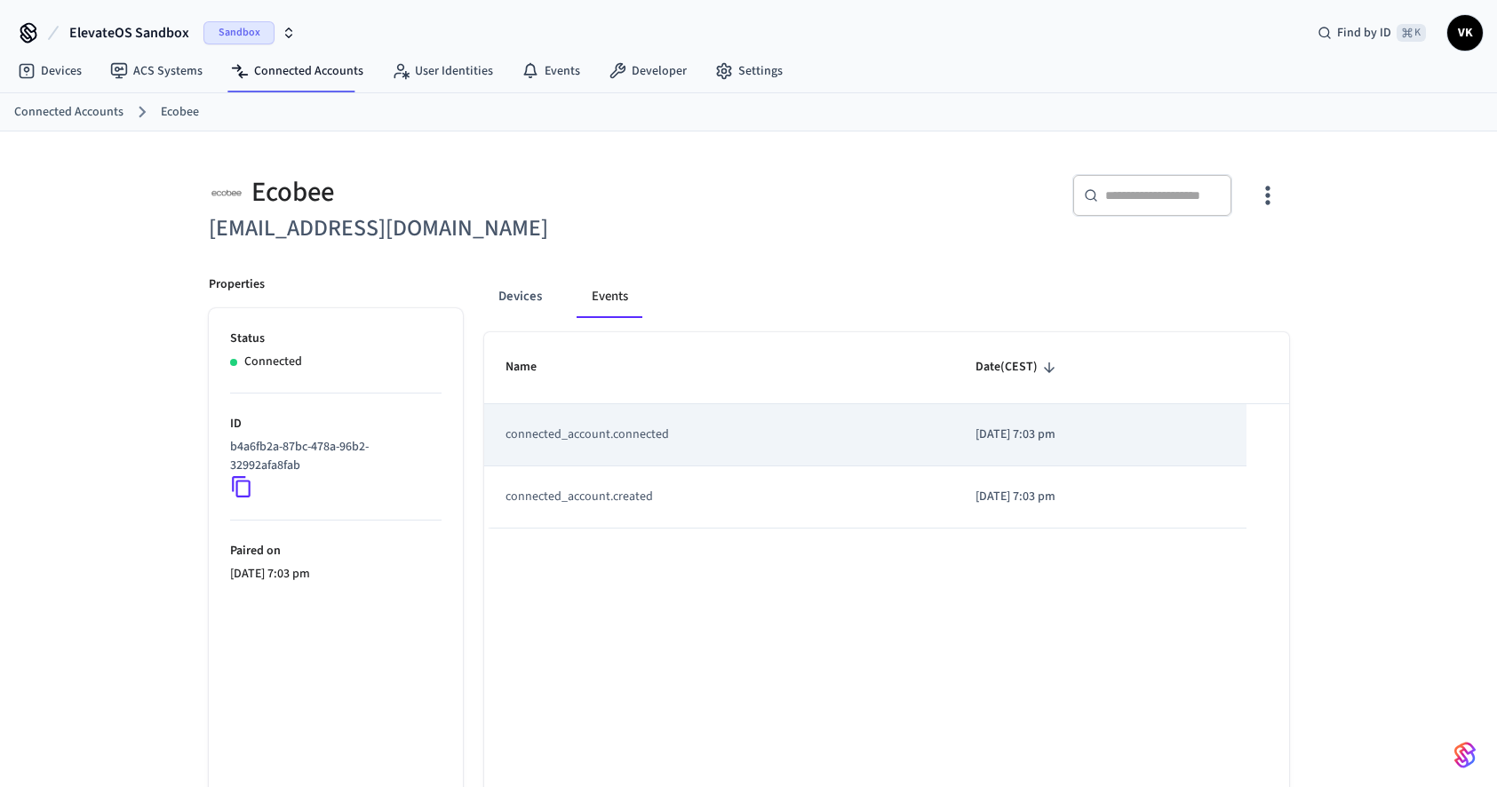
click at [683, 417] on td "connected_account.connected" at bounding box center [719, 435] width 470 height 62
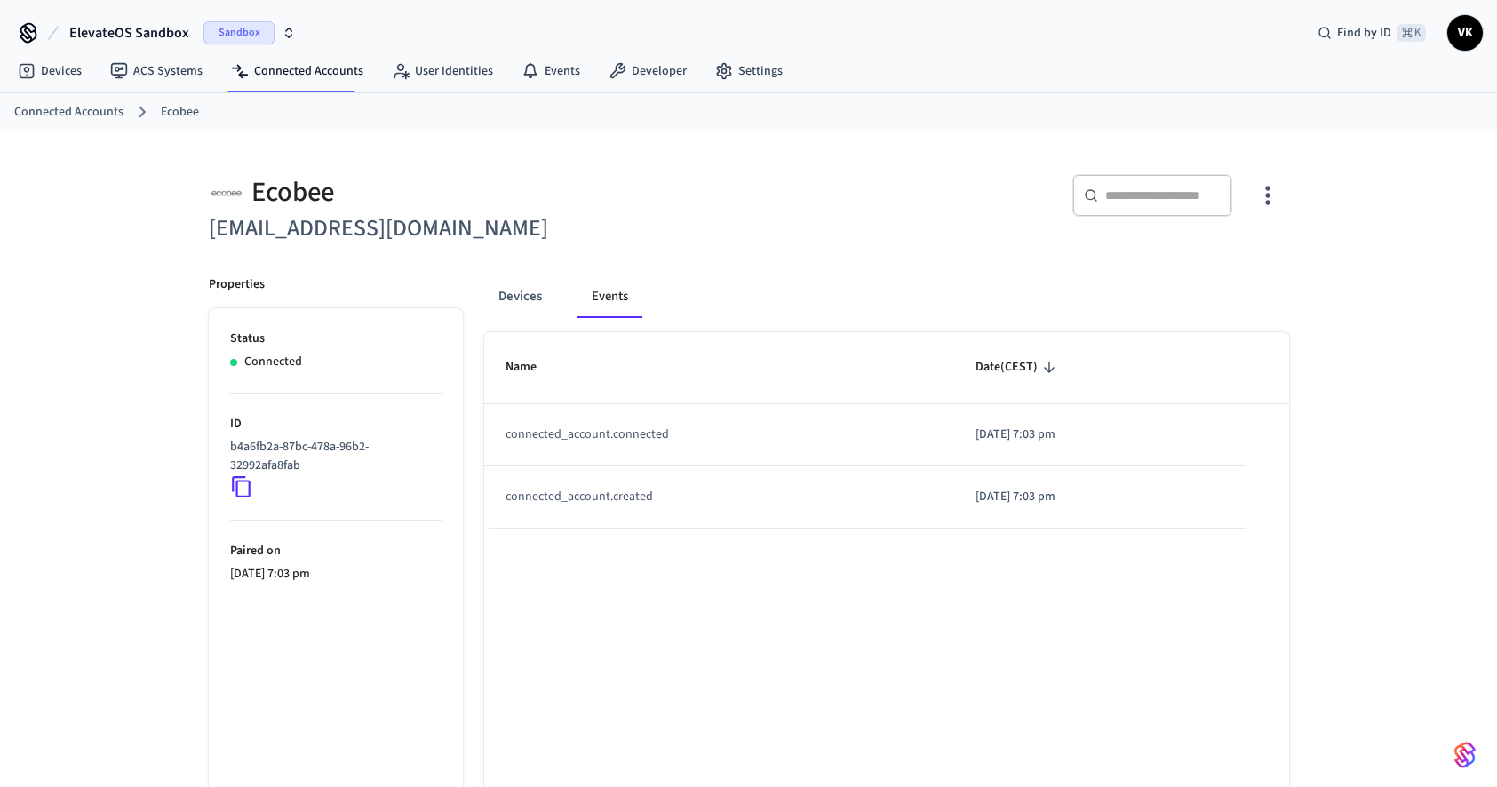
click at [993, 370] on span "Date (CEST)" at bounding box center [1018, 368] width 85 height 28
click at [997, 369] on span "Date (CEST)" at bounding box center [1018, 368] width 85 height 28
click at [524, 307] on button "Devices" at bounding box center [520, 296] width 72 height 43
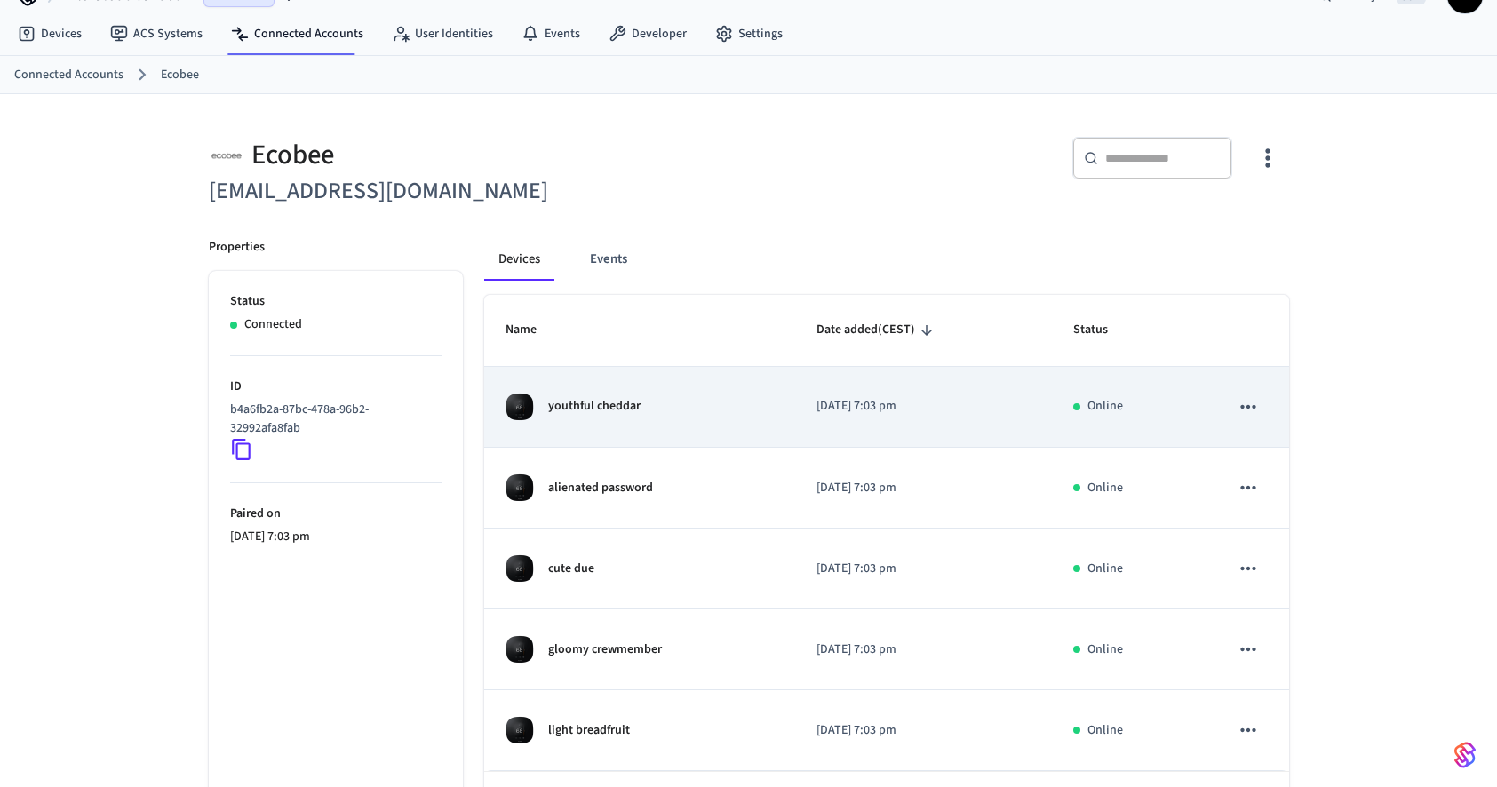
scroll to position [76, 0]
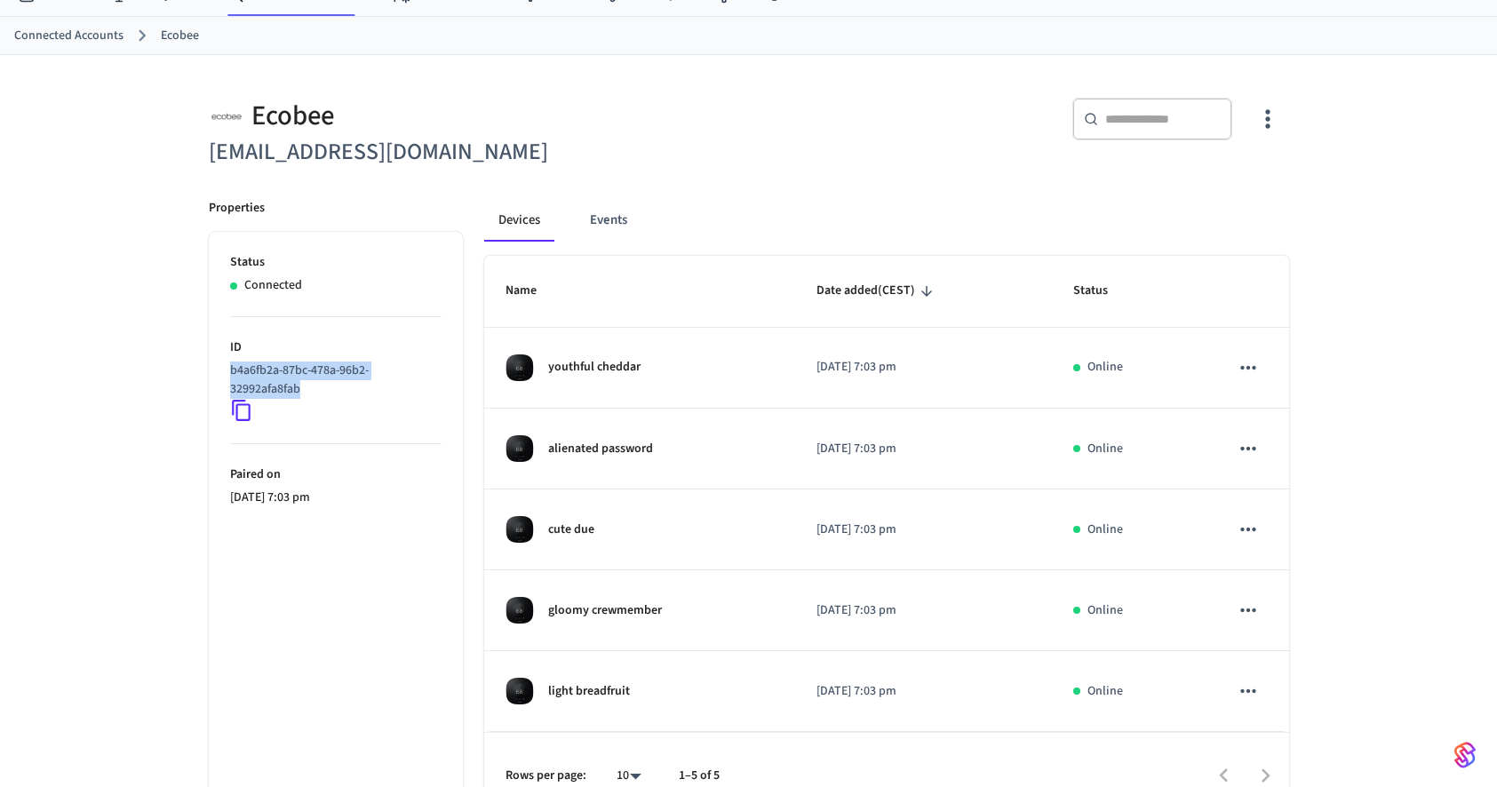
drag, startPoint x: 272, startPoint y: 382, endPoint x: 225, endPoint y: 367, distance: 49.5
click at [225, 367] on ul "Status Connected ID b4a6fb2a-87bc-478a-96b2-32992afa8fab Paired on [DATE] 7:03 …" at bounding box center [336, 525] width 254 height 586
copy p "b4a6fb2a-87bc-478a-96b2-32992afa8fab"
click at [251, 379] on p "b4a6fb2a-87bc-478a-96b2-32992afa8fab" at bounding box center [332, 380] width 204 height 37
click at [250, 379] on p "b4a6fb2a-87bc-478a-96b2-32992afa8fab" at bounding box center [332, 380] width 204 height 37
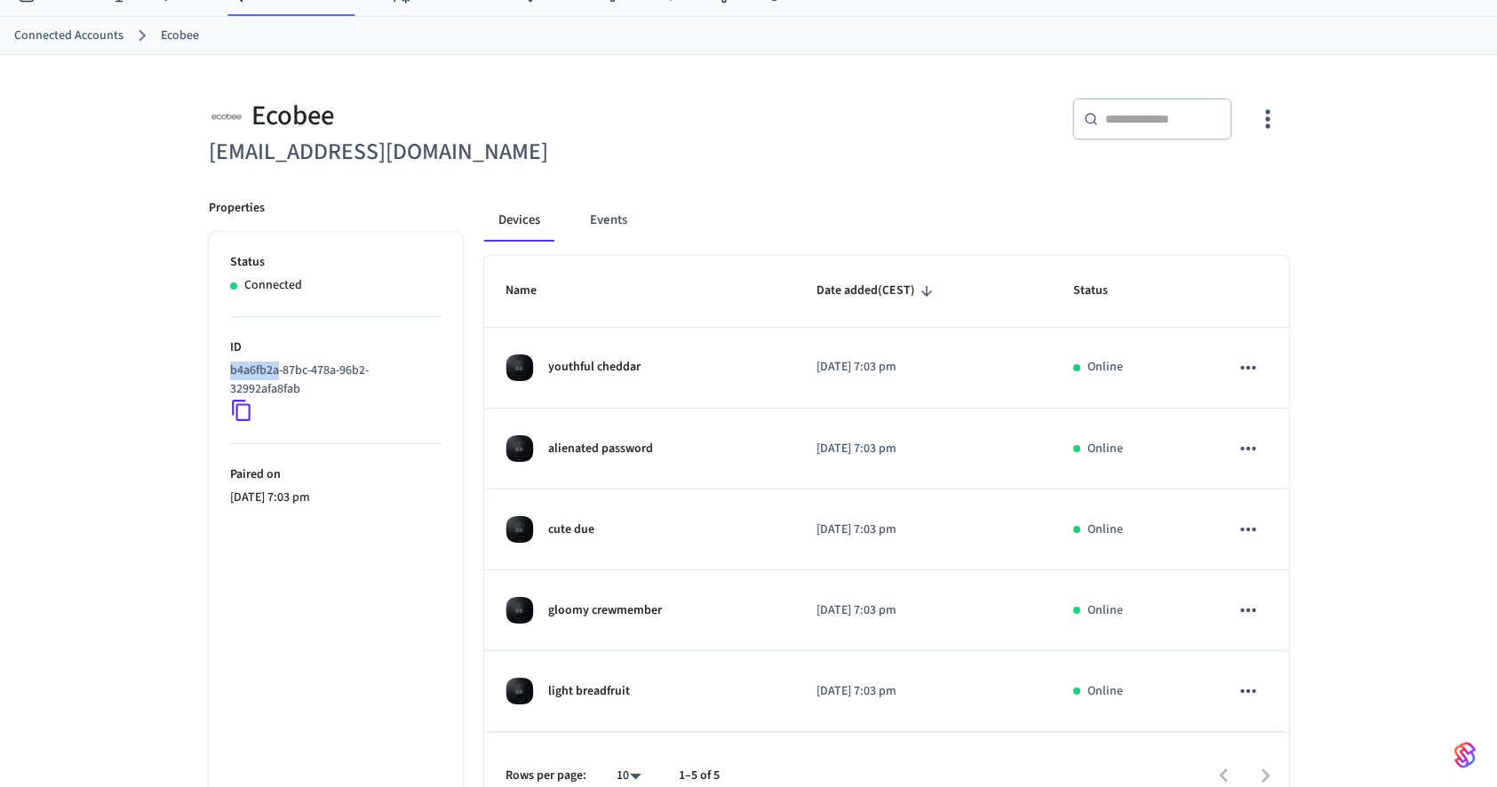
click at [250, 379] on p "b4a6fb2a-87bc-478a-96b2-32992afa8fab" at bounding box center [332, 380] width 204 height 37
click at [285, 394] on p "b4a6fb2a-87bc-478a-96b2-32992afa8fab" at bounding box center [332, 380] width 204 height 37
click at [286, 394] on p "b4a6fb2a-87bc-478a-96b2-32992afa8fab" at bounding box center [332, 380] width 204 height 37
click at [286, 397] on p "b4a6fb2a-87bc-478a-96b2-32992afa8fab" at bounding box center [332, 380] width 204 height 37
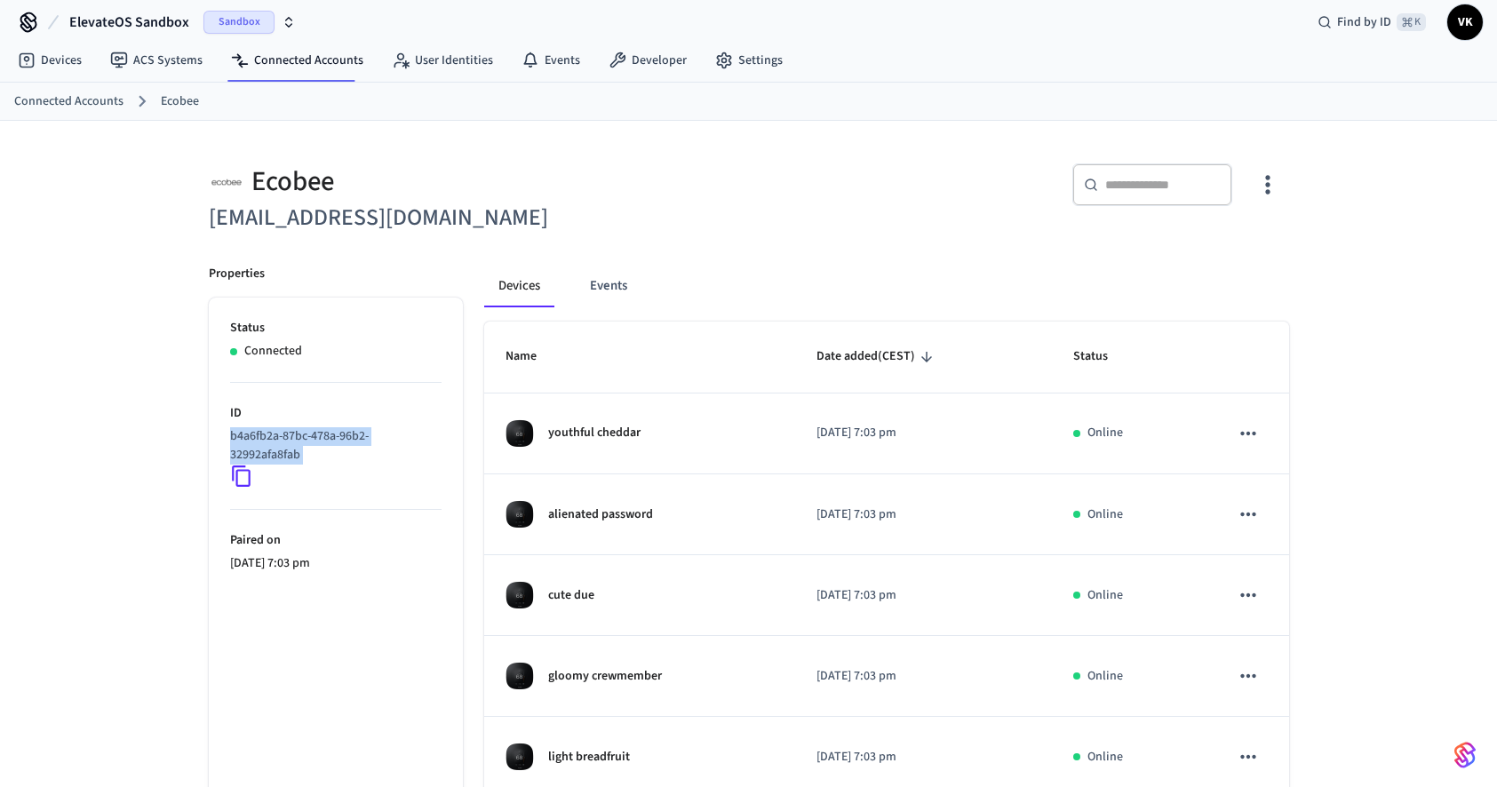
scroll to position [0, 0]
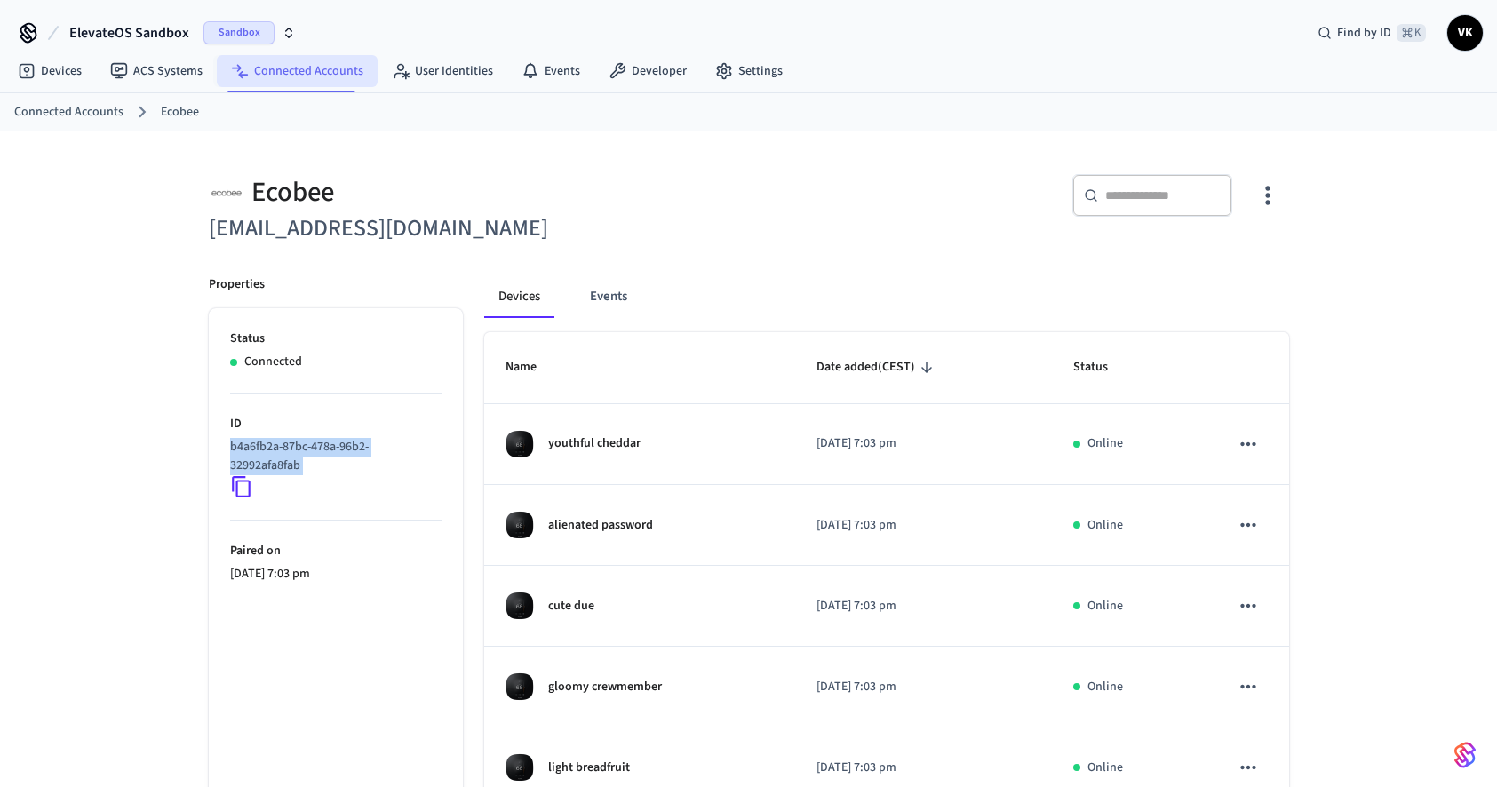
click at [307, 79] on link "Connected Accounts" at bounding box center [297, 71] width 161 height 32
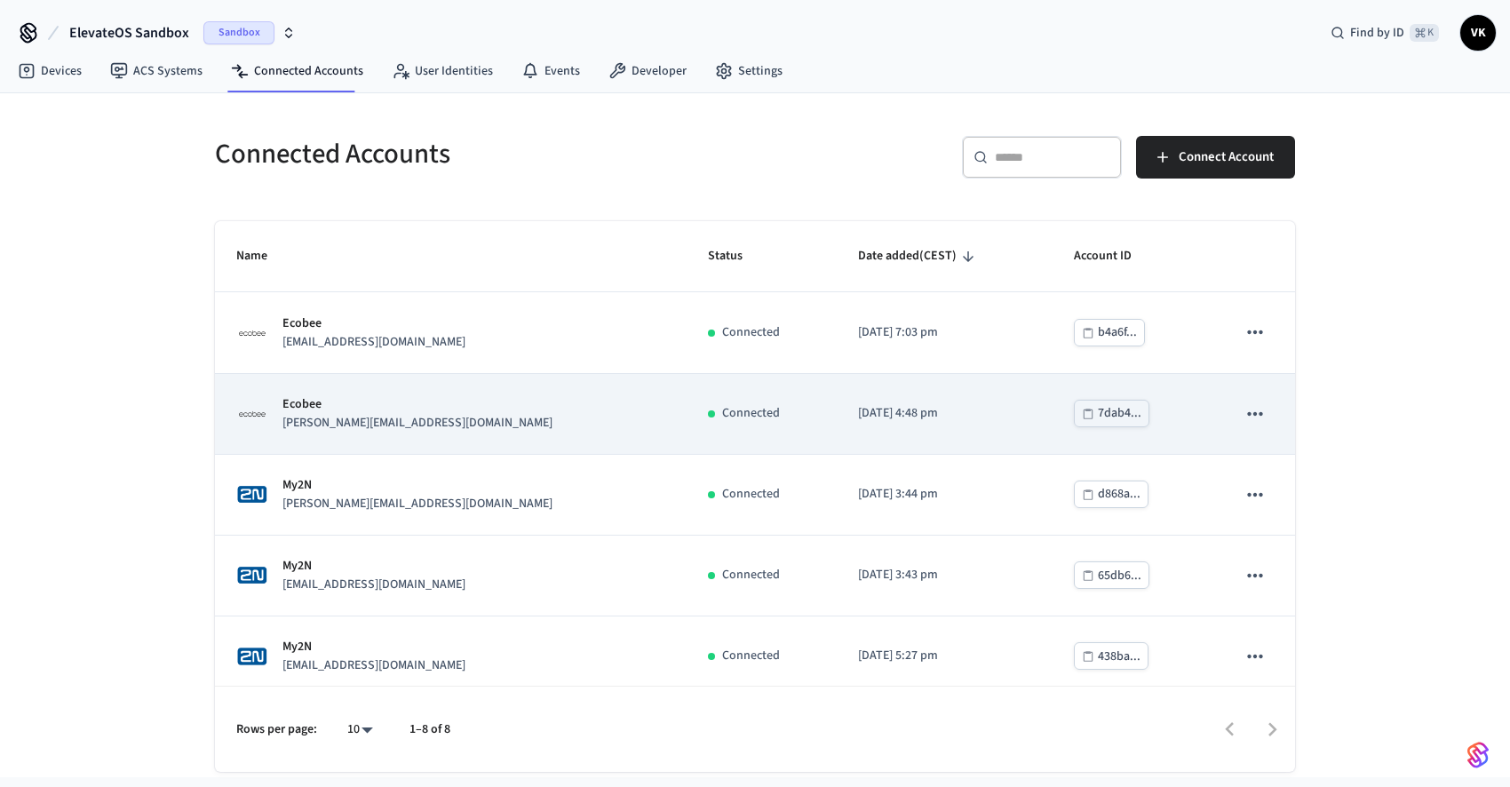
click at [445, 411] on div "Ecobee [PERSON_NAME][EMAIL_ADDRESS][DOMAIN_NAME]" at bounding box center [450, 413] width 429 height 37
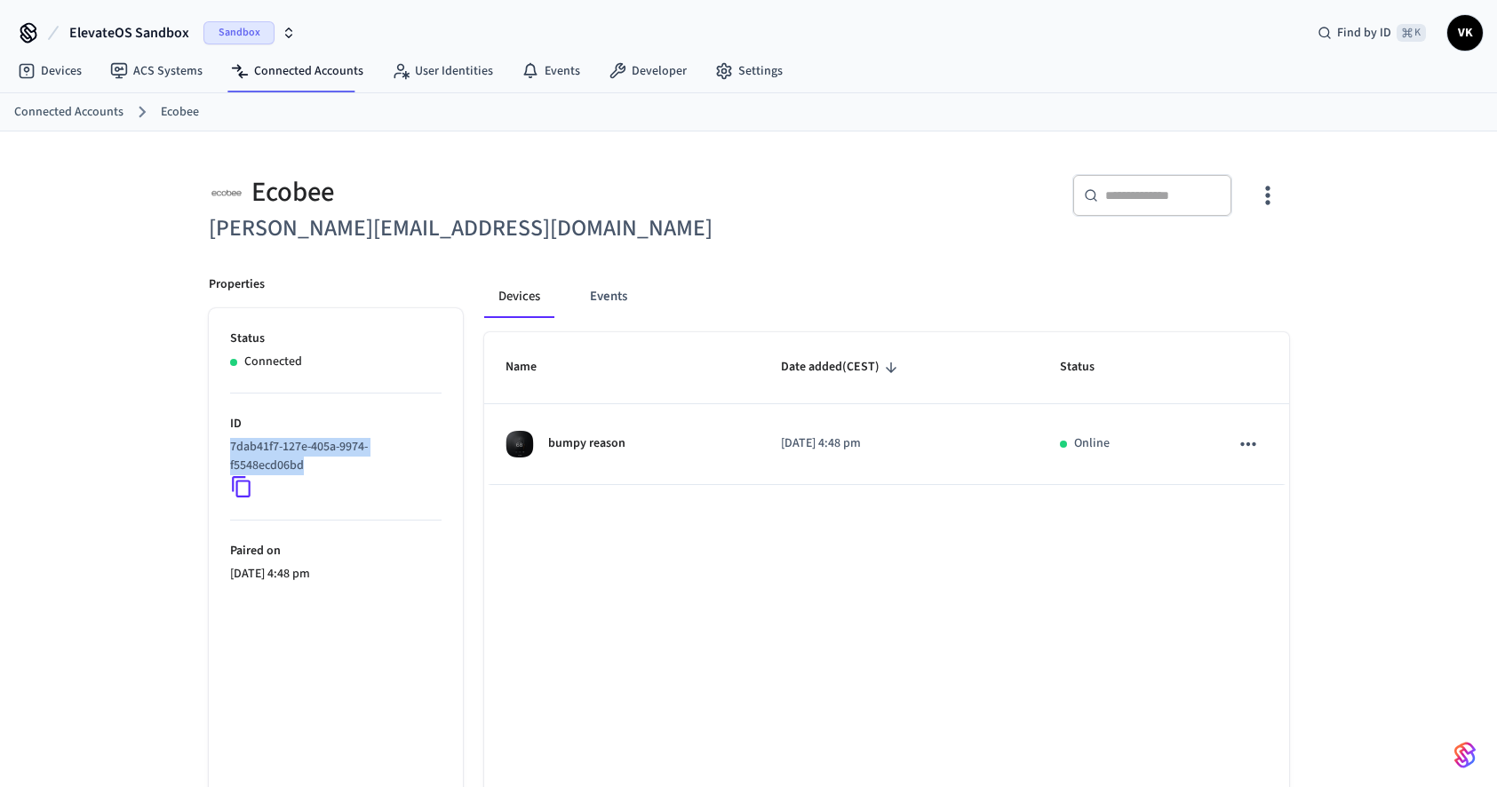
drag, startPoint x: 288, startPoint y: 463, endPoint x: 227, endPoint y: 446, distance: 62.7
click at [227, 446] on ul "Status Connected ID 7dab41f7-127e-405a-9974-f5548ecd06bd Paired on [DATE] 4:48 …" at bounding box center [336, 595] width 254 height 575
copy p "7dab41f7-127e-405a-9974-f5548ecd06bd"
